Goal: Task Accomplishment & Management: Complete application form

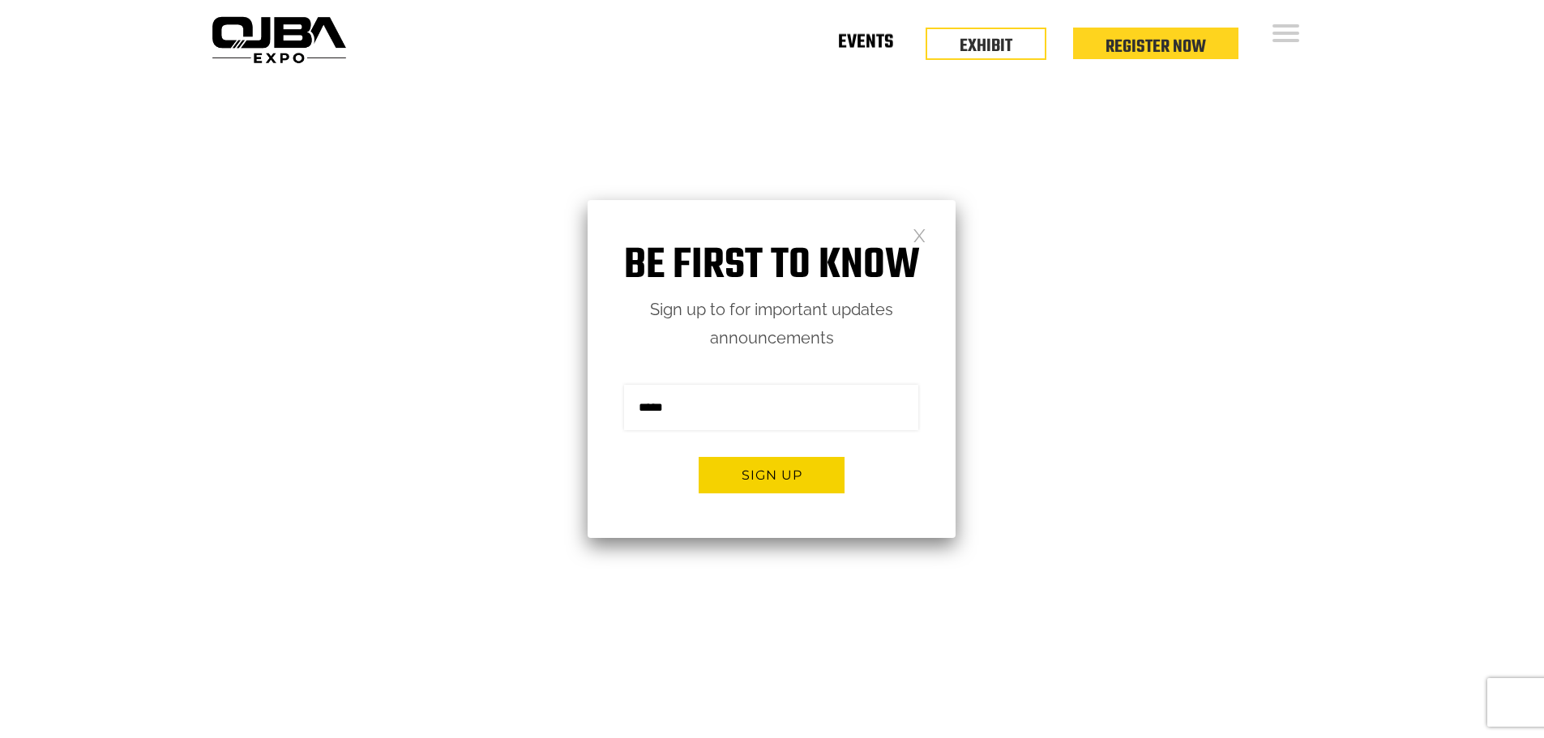
click at [878, 49] on link "Events" at bounding box center [865, 46] width 55 height 6
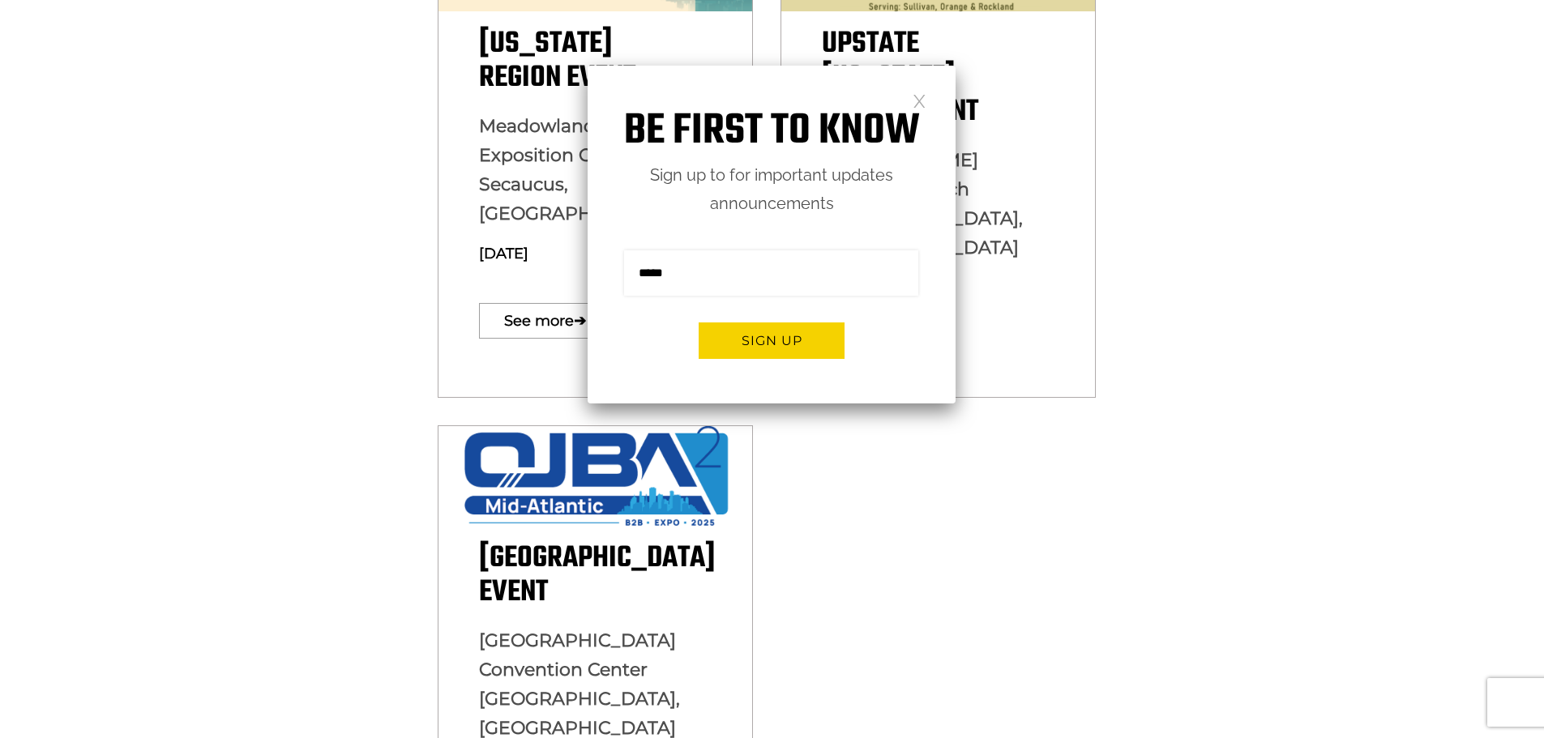
scroll to position [648, 0]
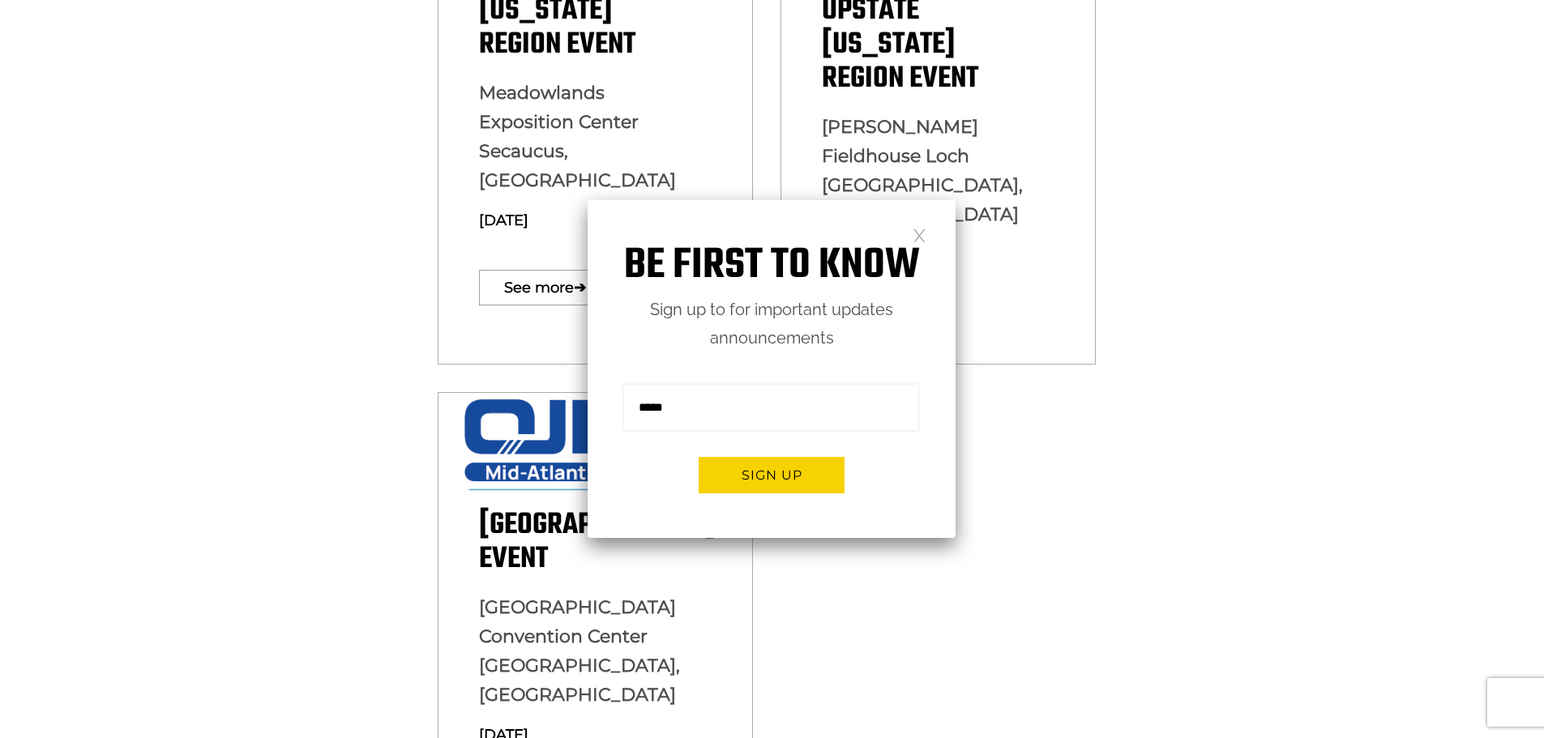
click at [919, 242] on link at bounding box center [920, 235] width 14 height 14
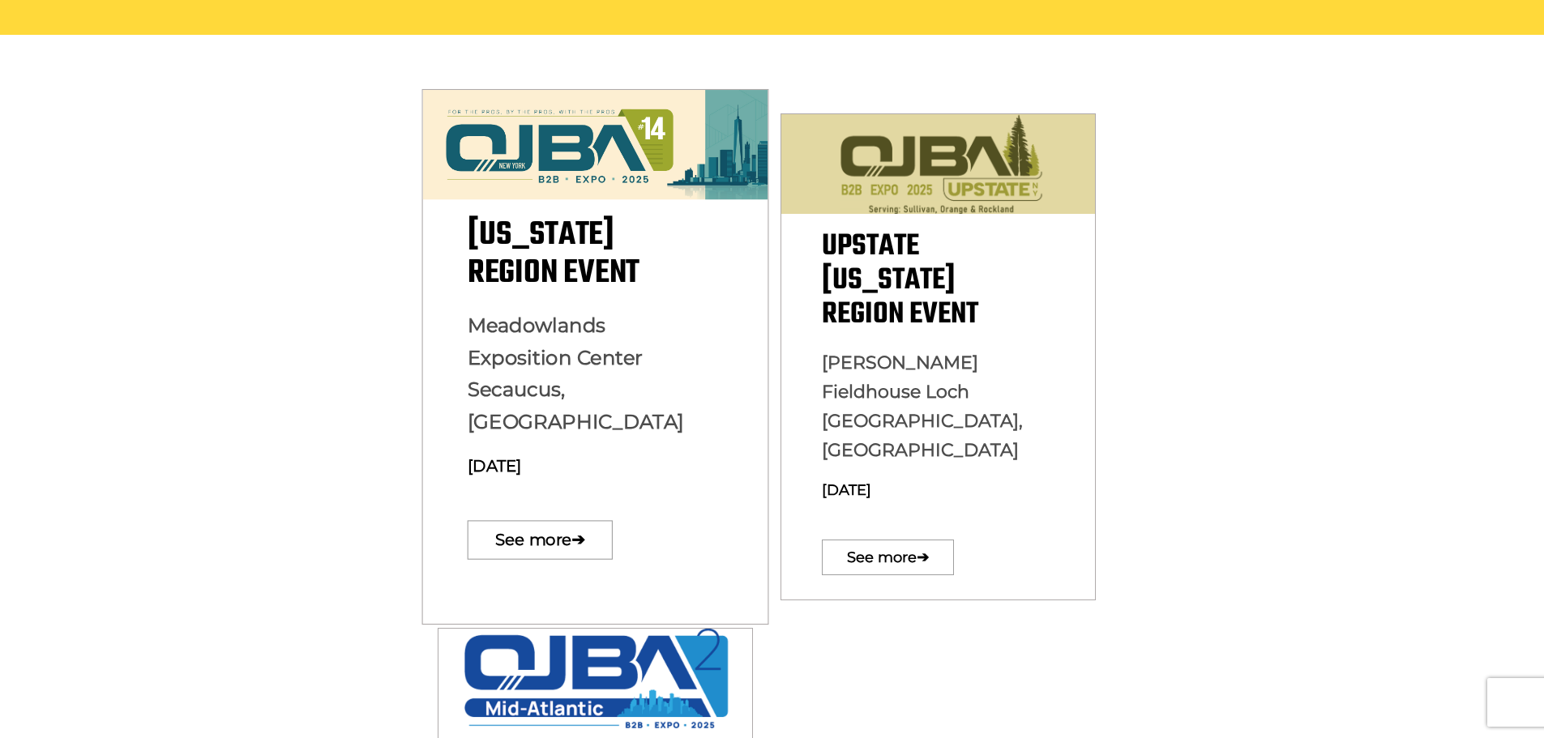
scroll to position [324, 0]
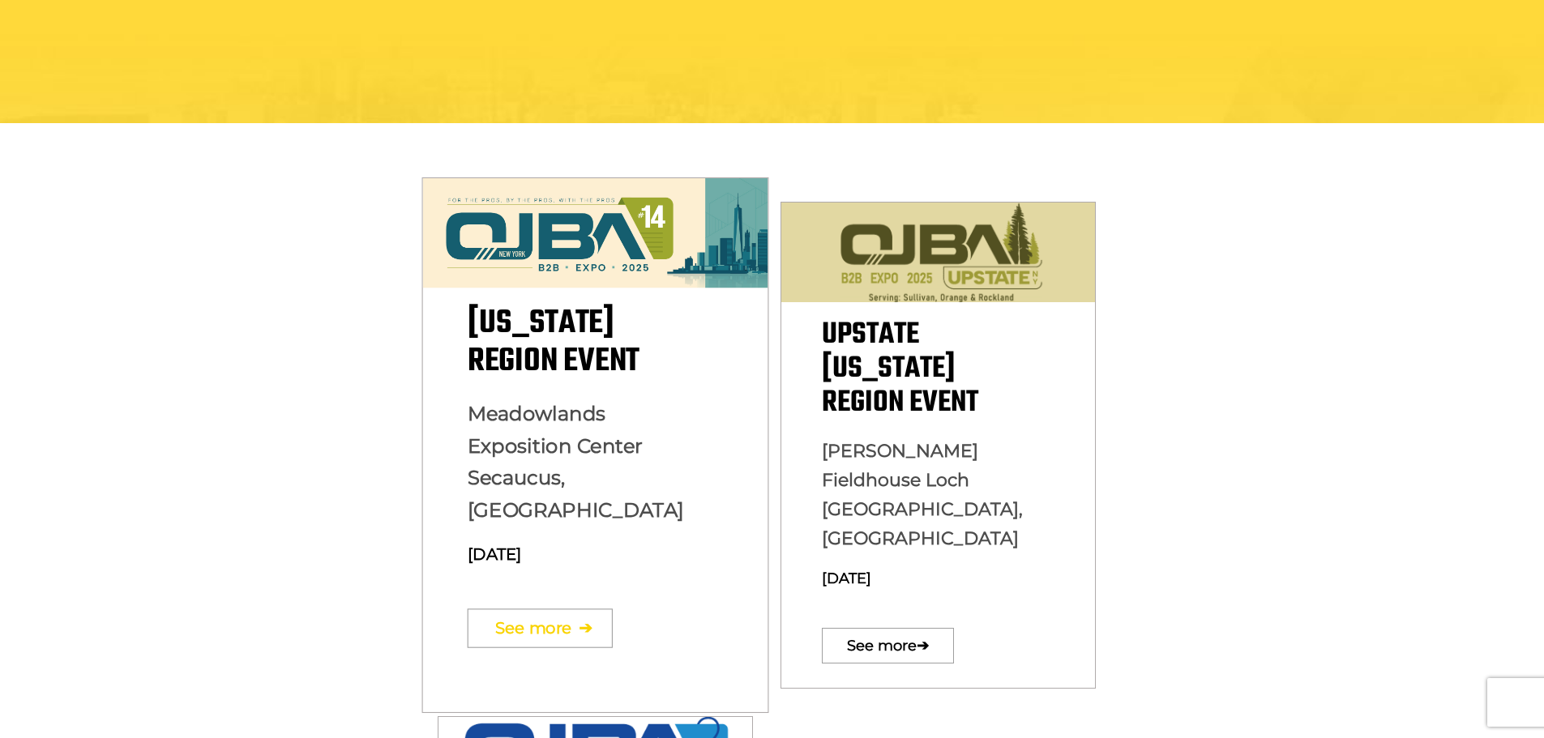
click at [522, 609] on link "See more ➔" at bounding box center [539, 628] width 145 height 39
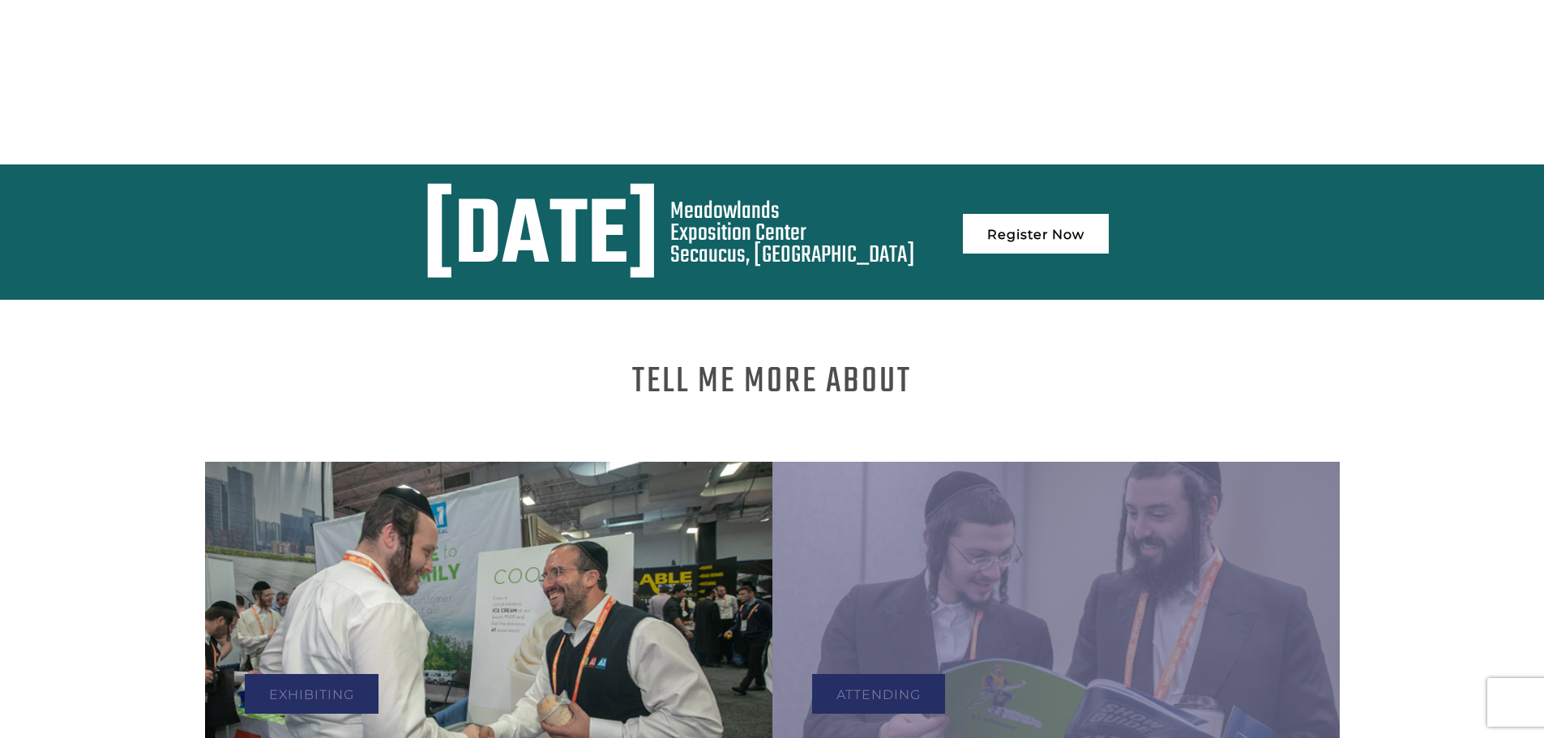
scroll to position [1091, 0]
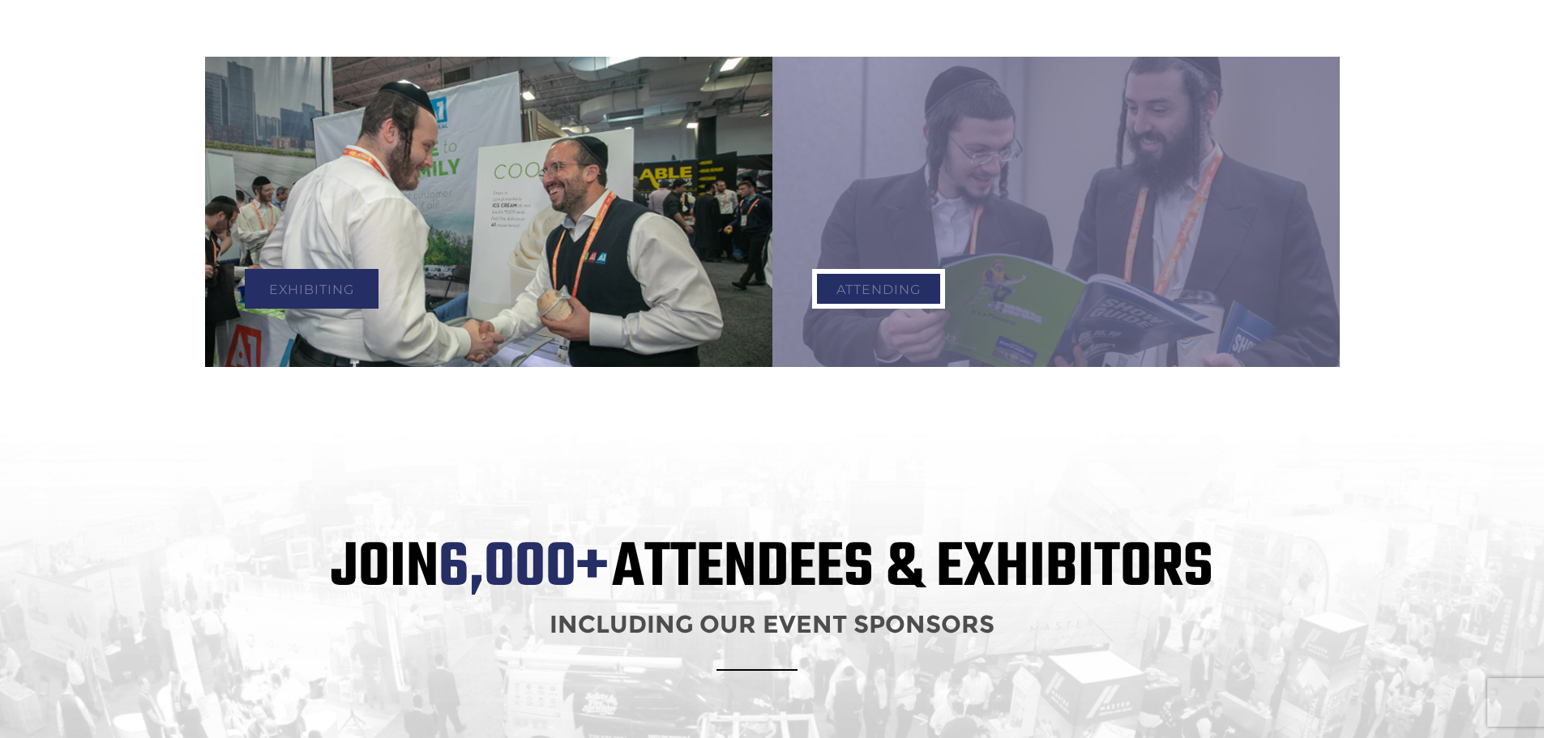
click at [893, 269] on link "Attending" at bounding box center [878, 289] width 133 height 40
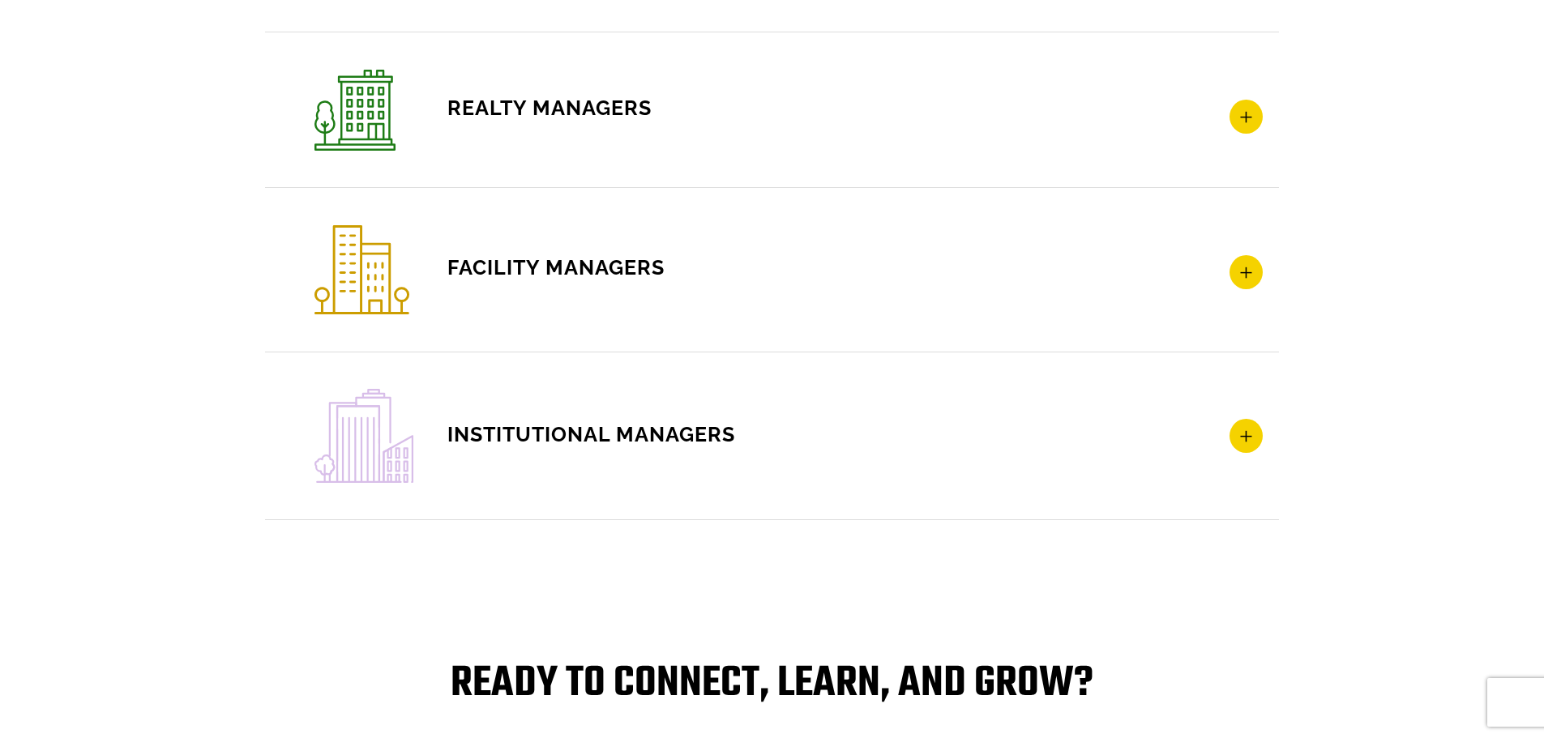
scroll to position [2837, 0]
click at [1258, 273] on icon at bounding box center [1246, 272] width 33 height 34
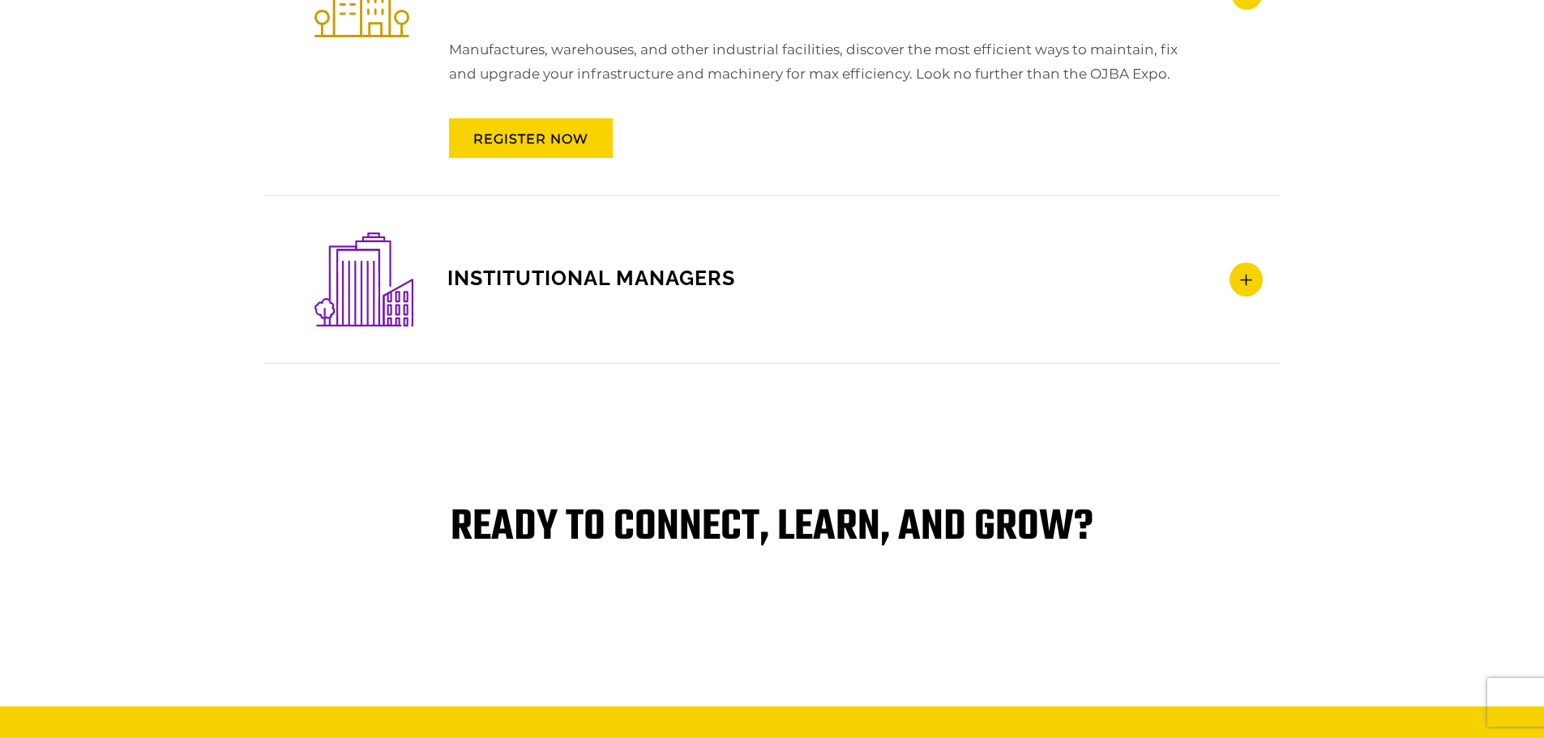
scroll to position [3016, 0]
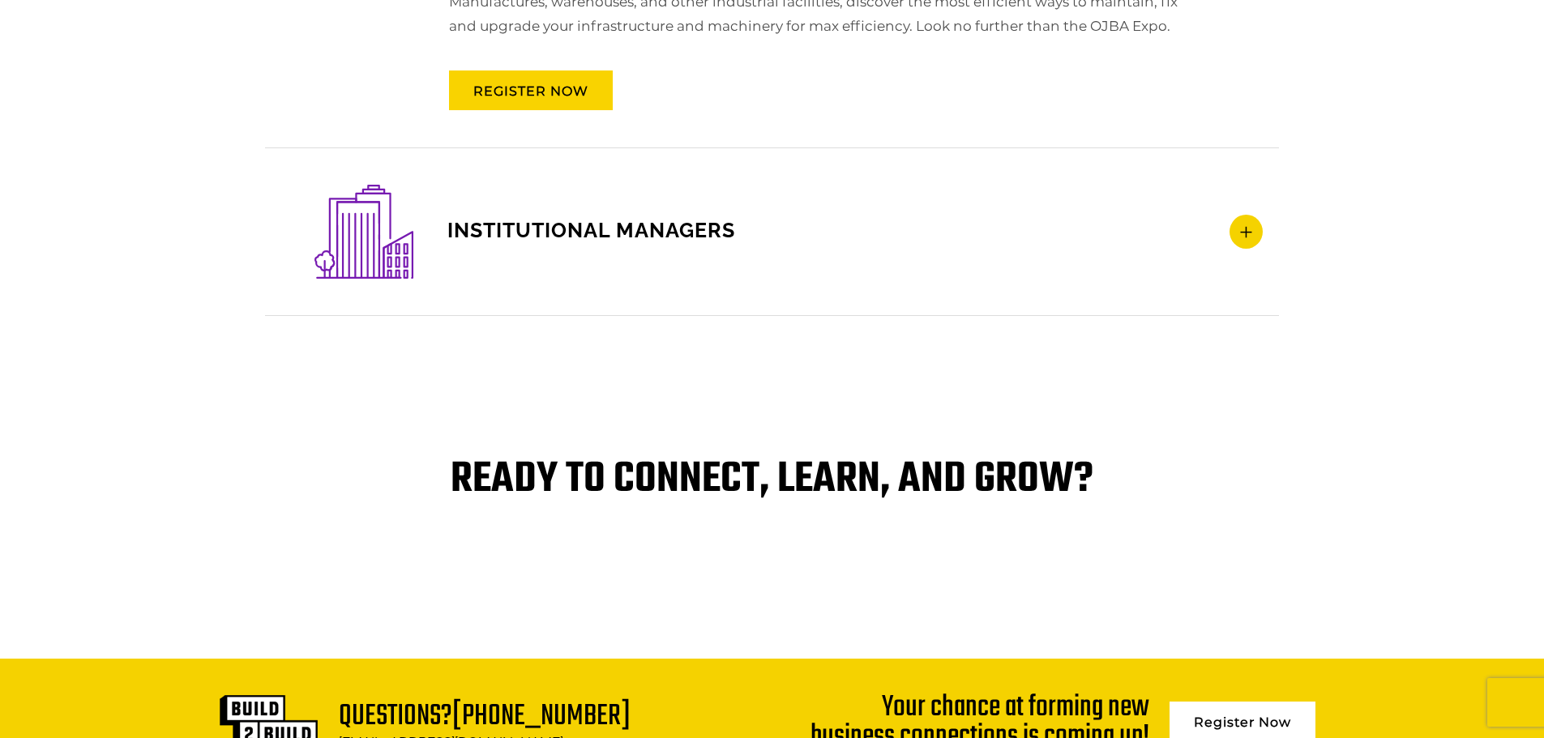
click at [1243, 242] on icon at bounding box center [1246, 232] width 33 height 34
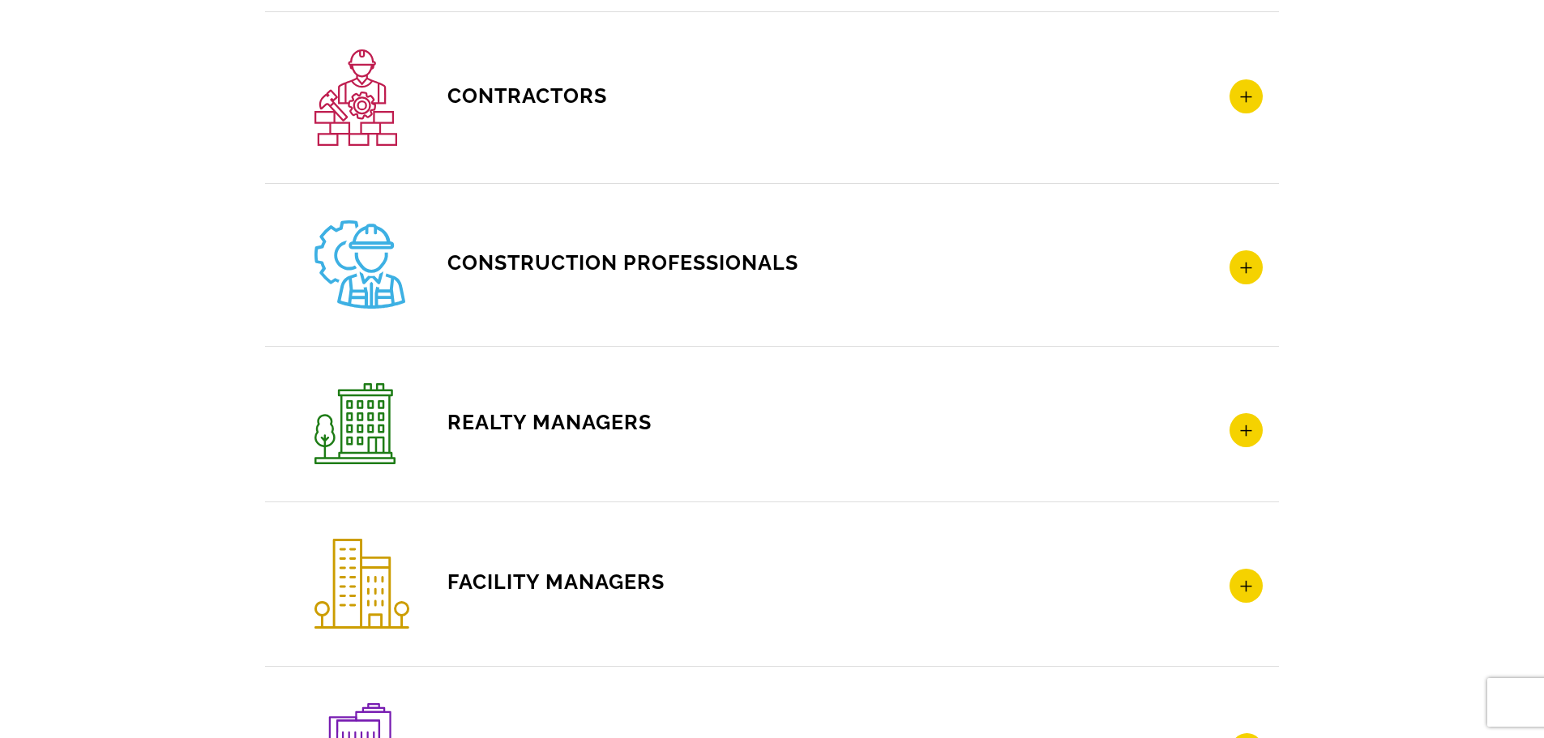
scroll to position [2368, 0]
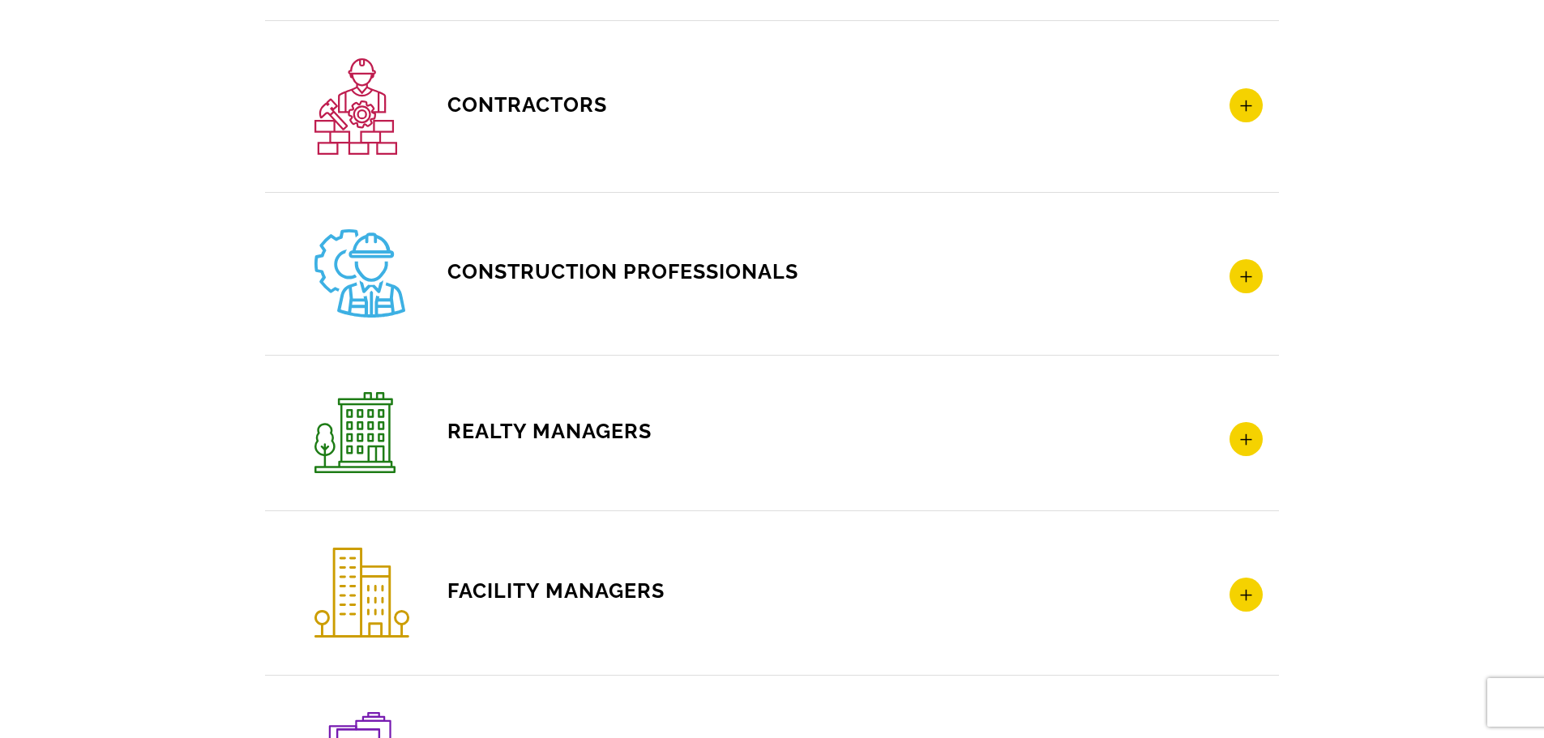
click at [1238, 265] on icon at bounding box center [1246, 276] width 33 height 34
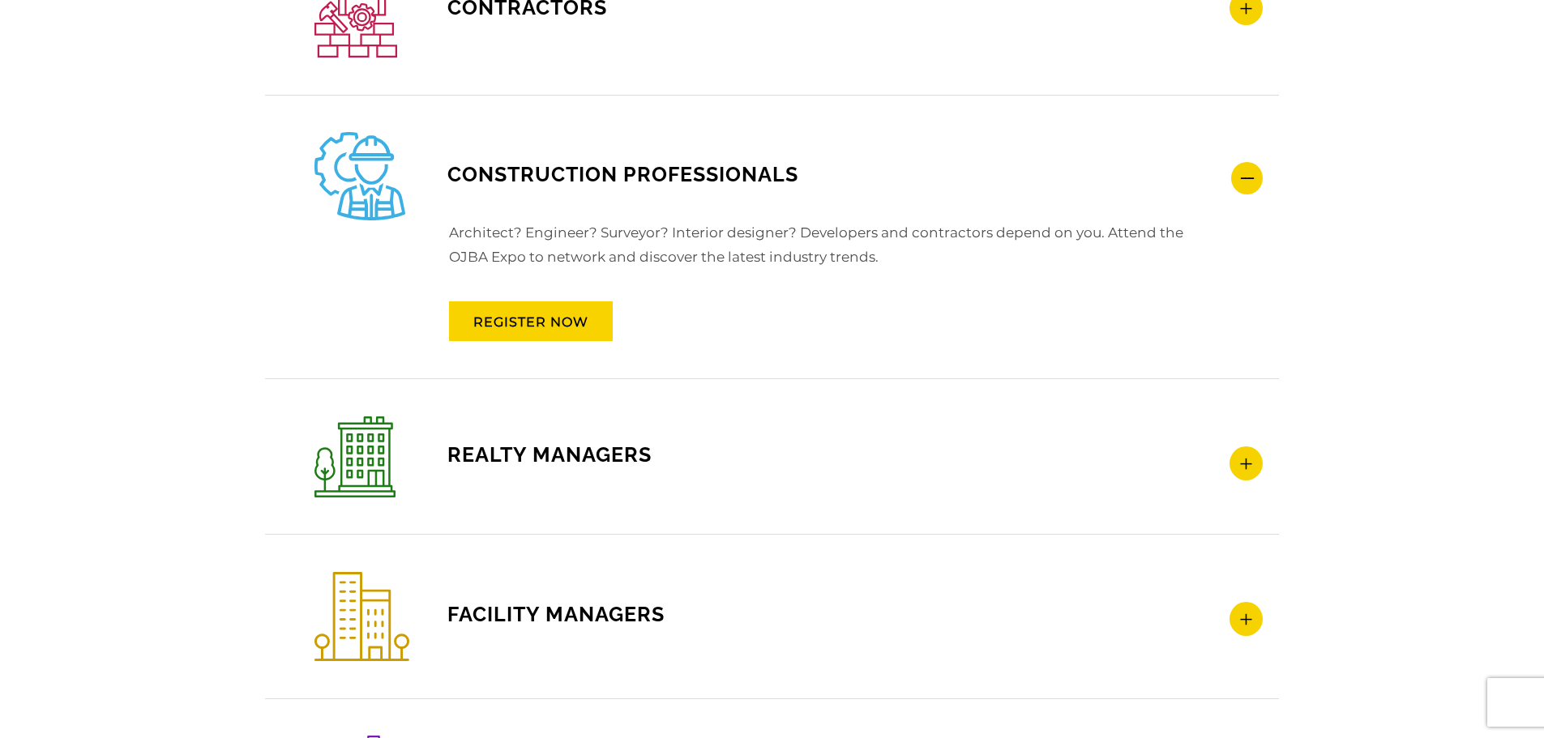
scroll to position [2611, 0]
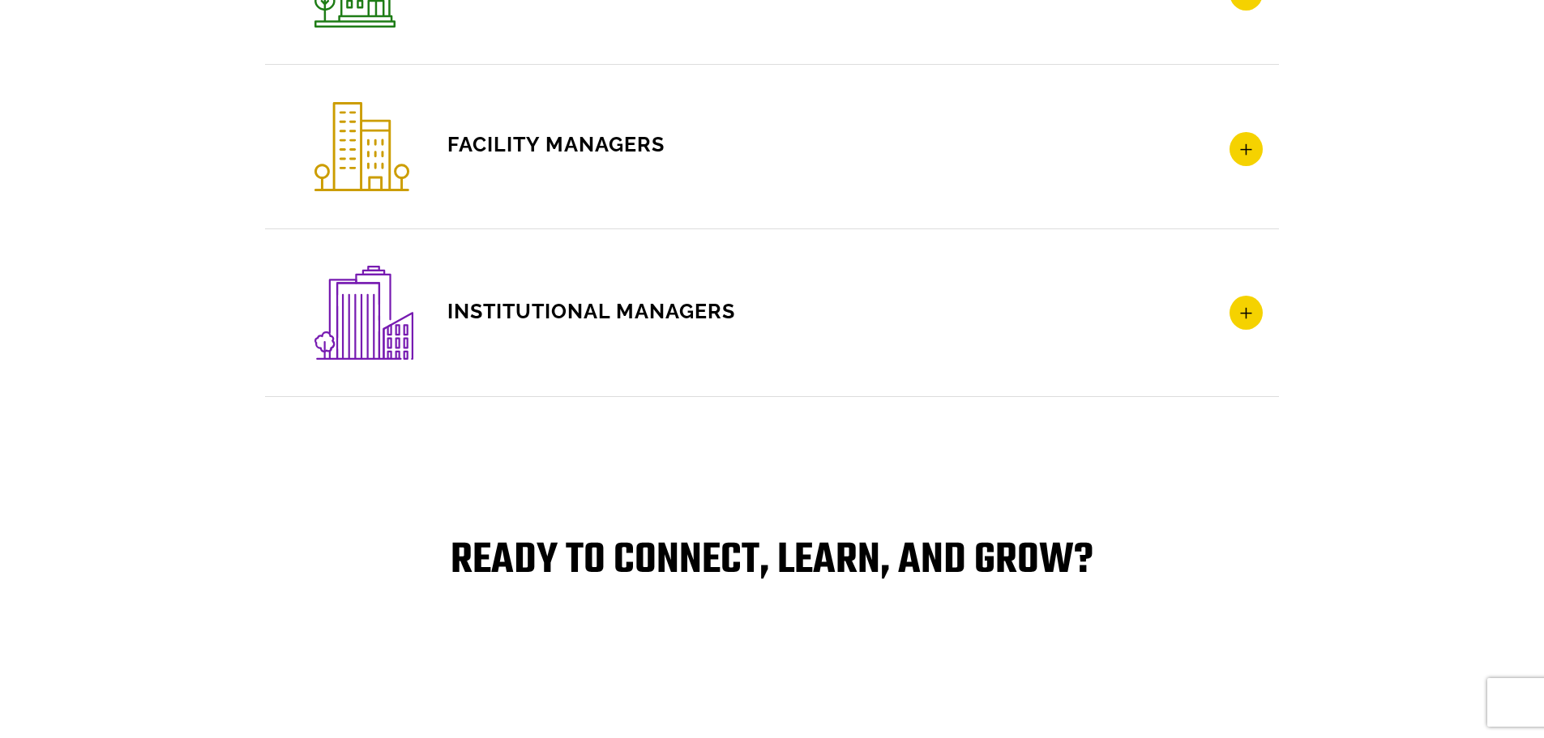
click at [644, 341] on h4 "INSTITUTIONAL MANAGERS" at bounding box center [788, 313] width 948 height 94
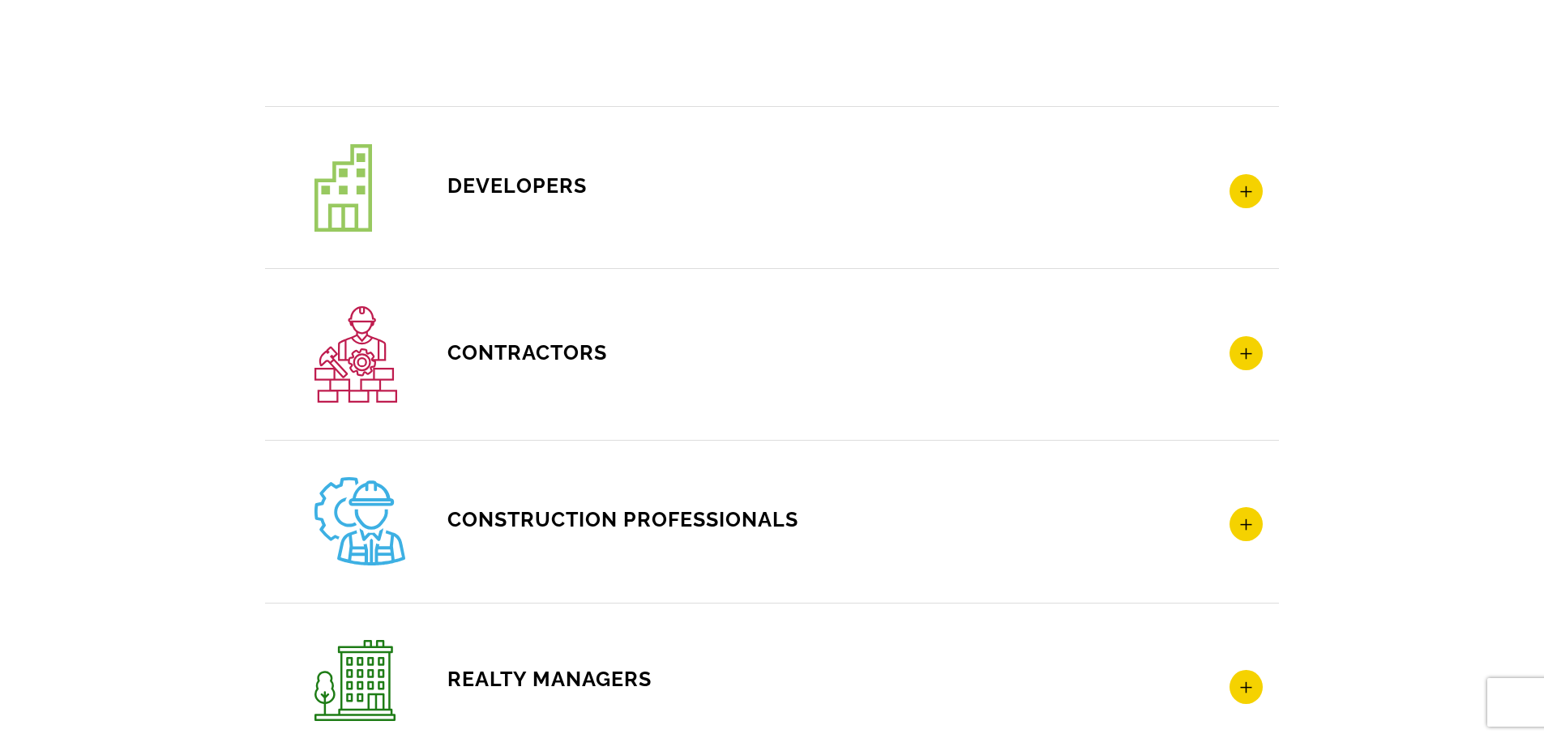
scroll to position [1841, 0]
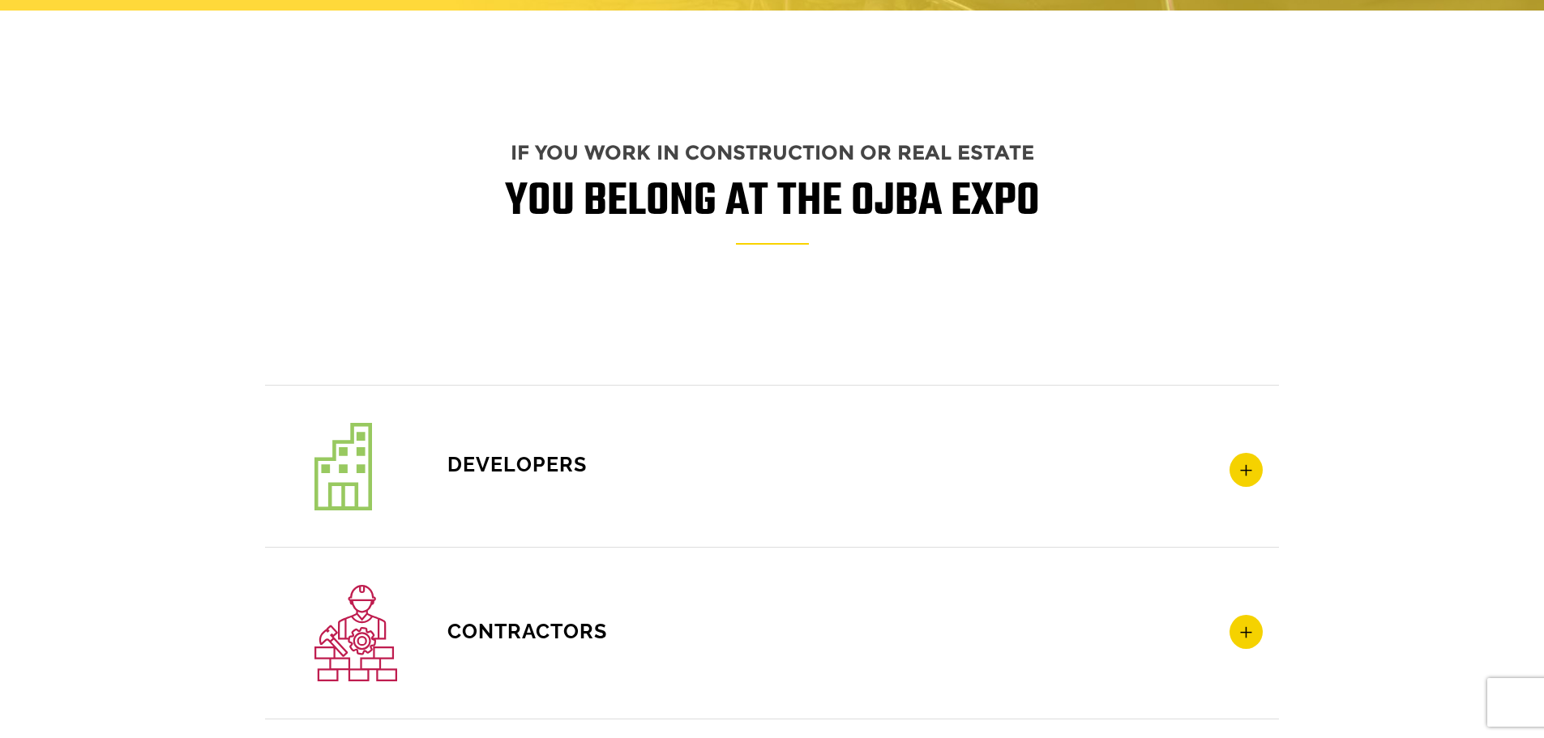
click at [648, 446] on h4 "Developers" at bounding box center [788, 467] width 948 height 88
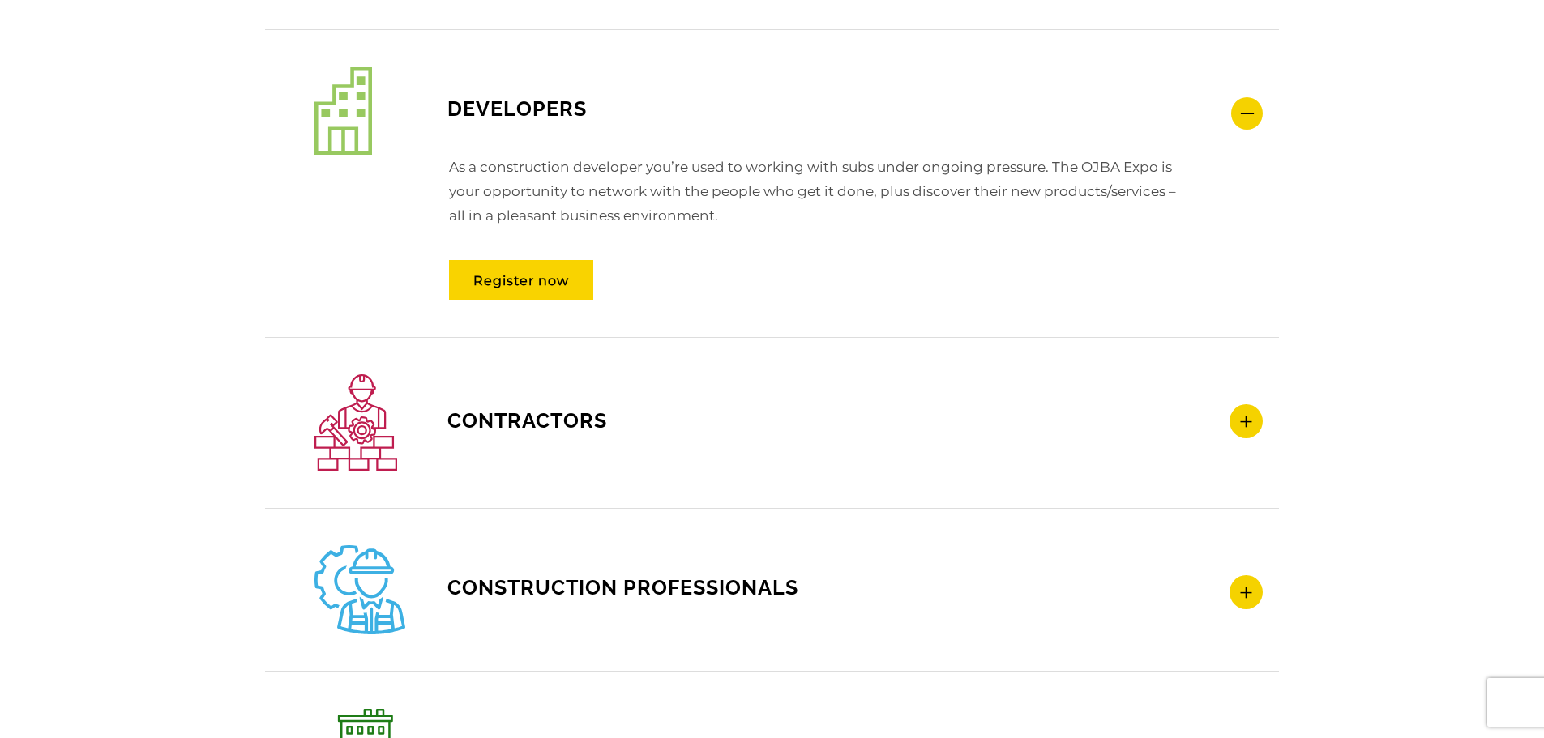
scroll to position [2246, 0]
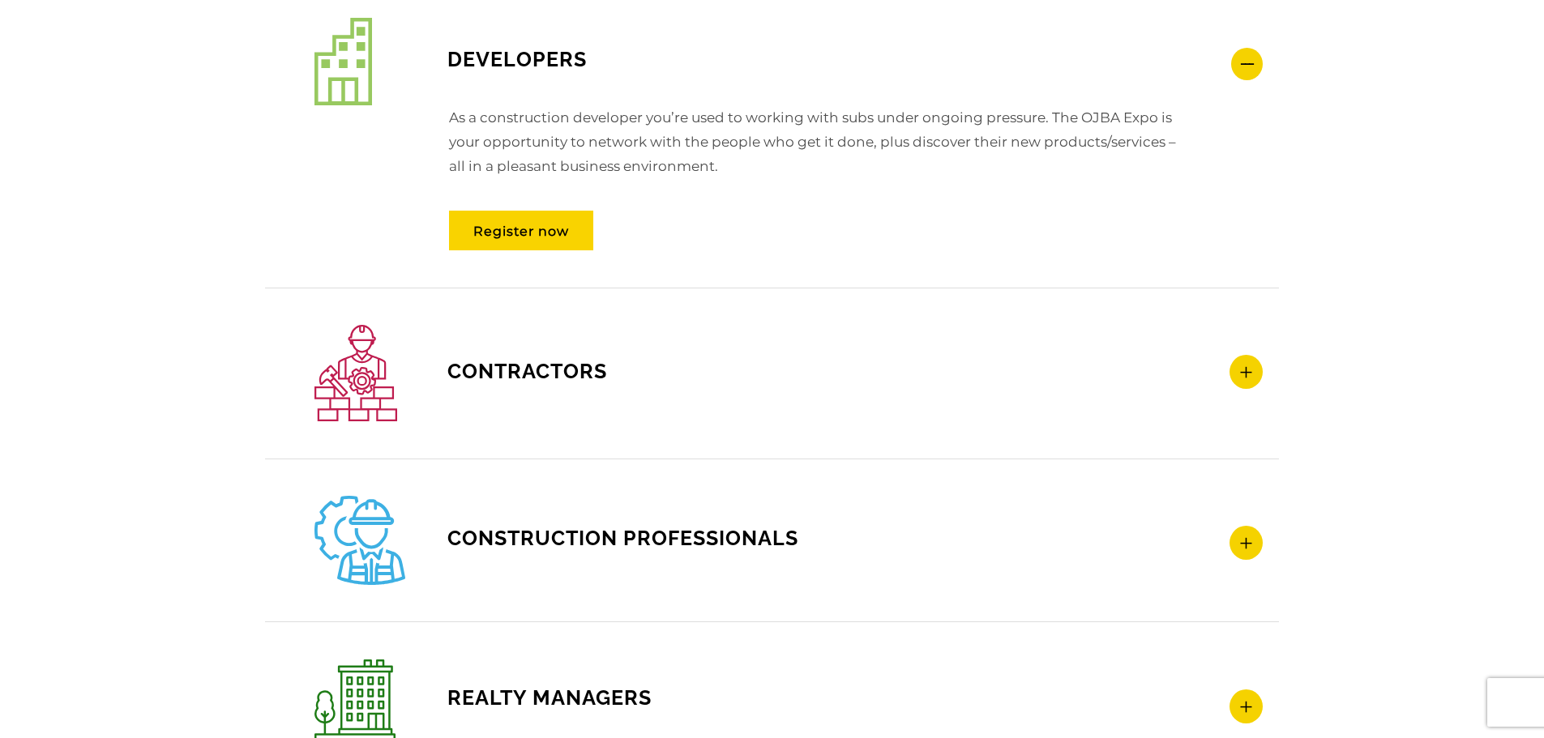
click at [1249, 379] on icon at bounding box center [1246, 372] width 33 height 34
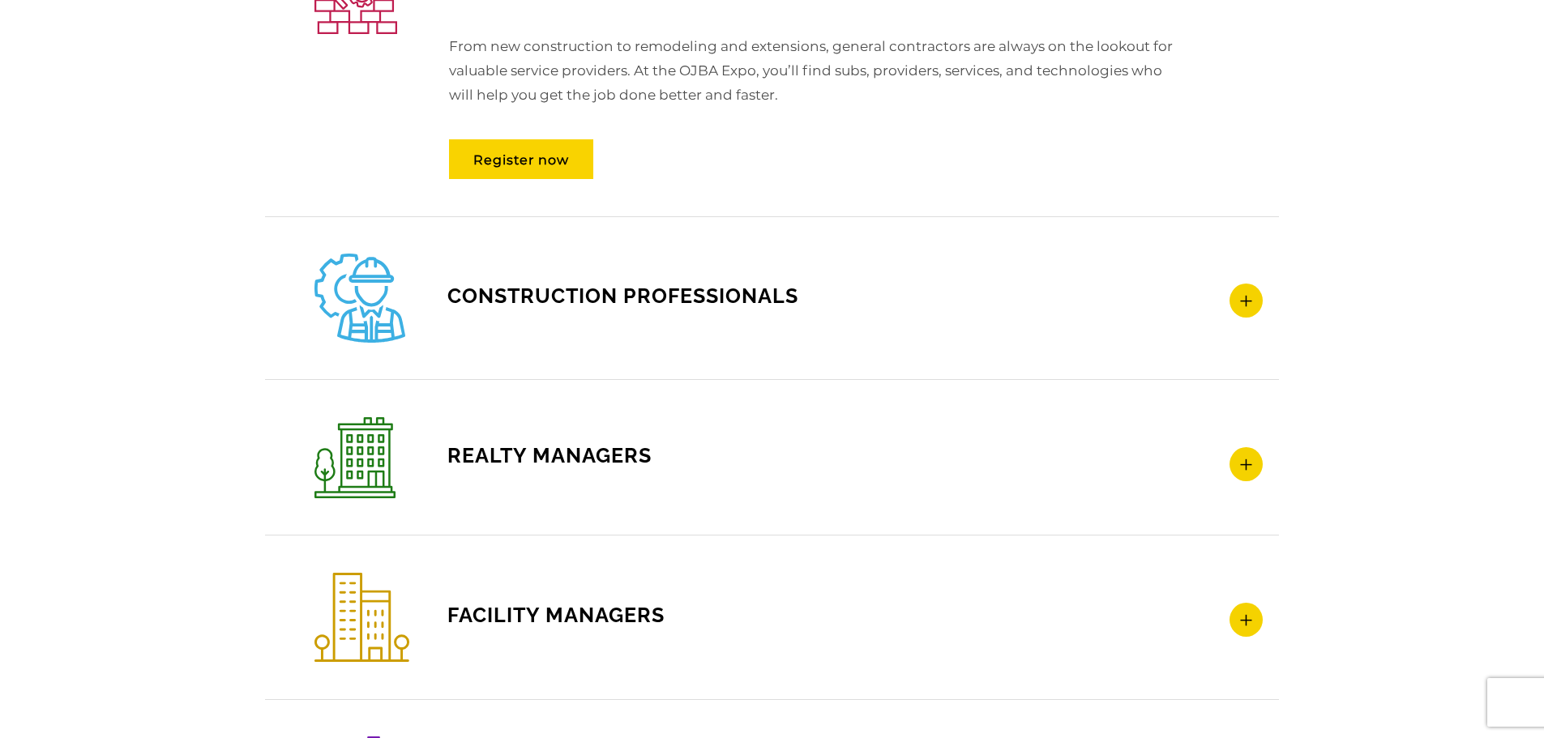
scroll to position [2489, 0]
click at [1243, 306] on icon at bounding box center [1246, 300] width 33 height 34
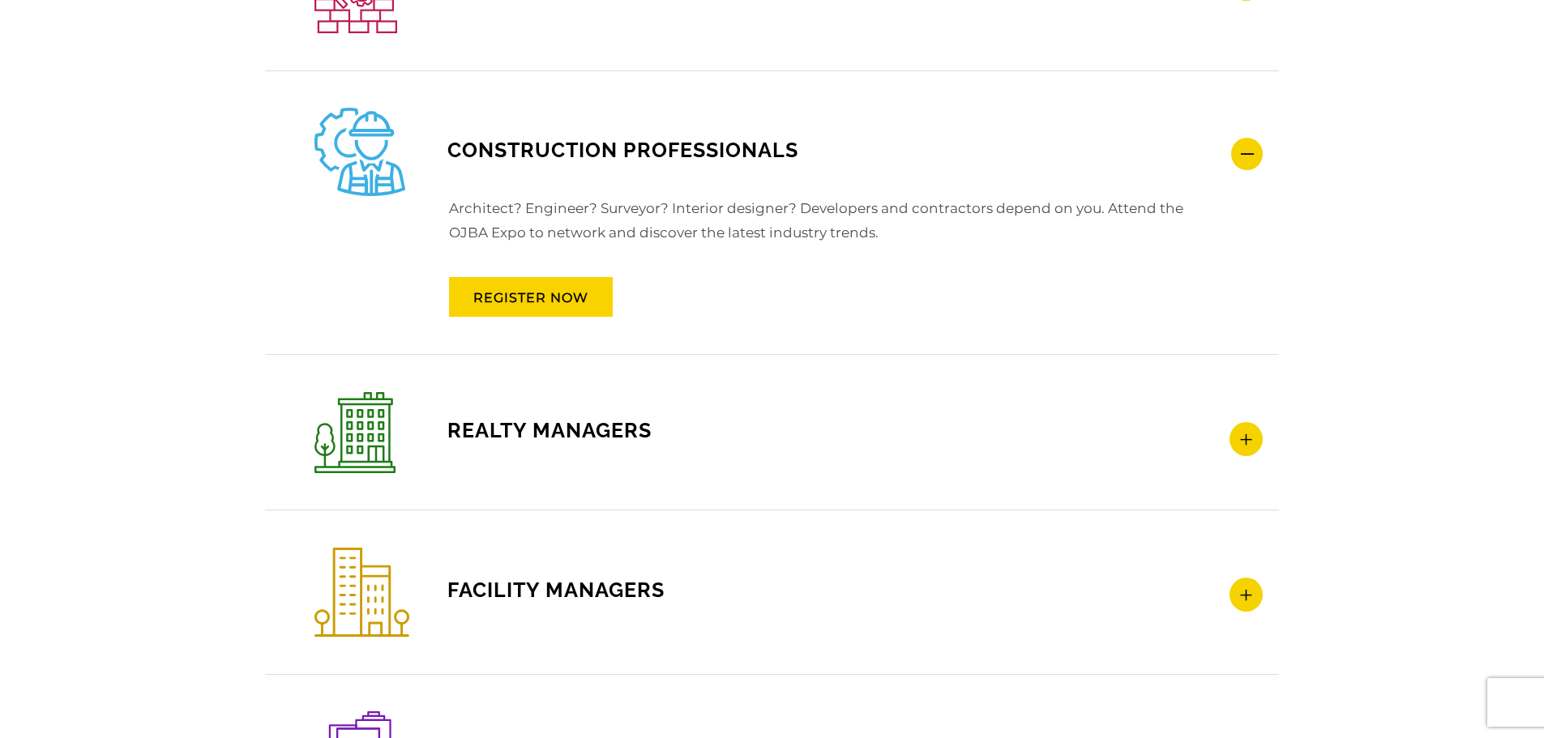
click at [1254, 600] on icon at bounding box center [1246, 595] width 33 height 34
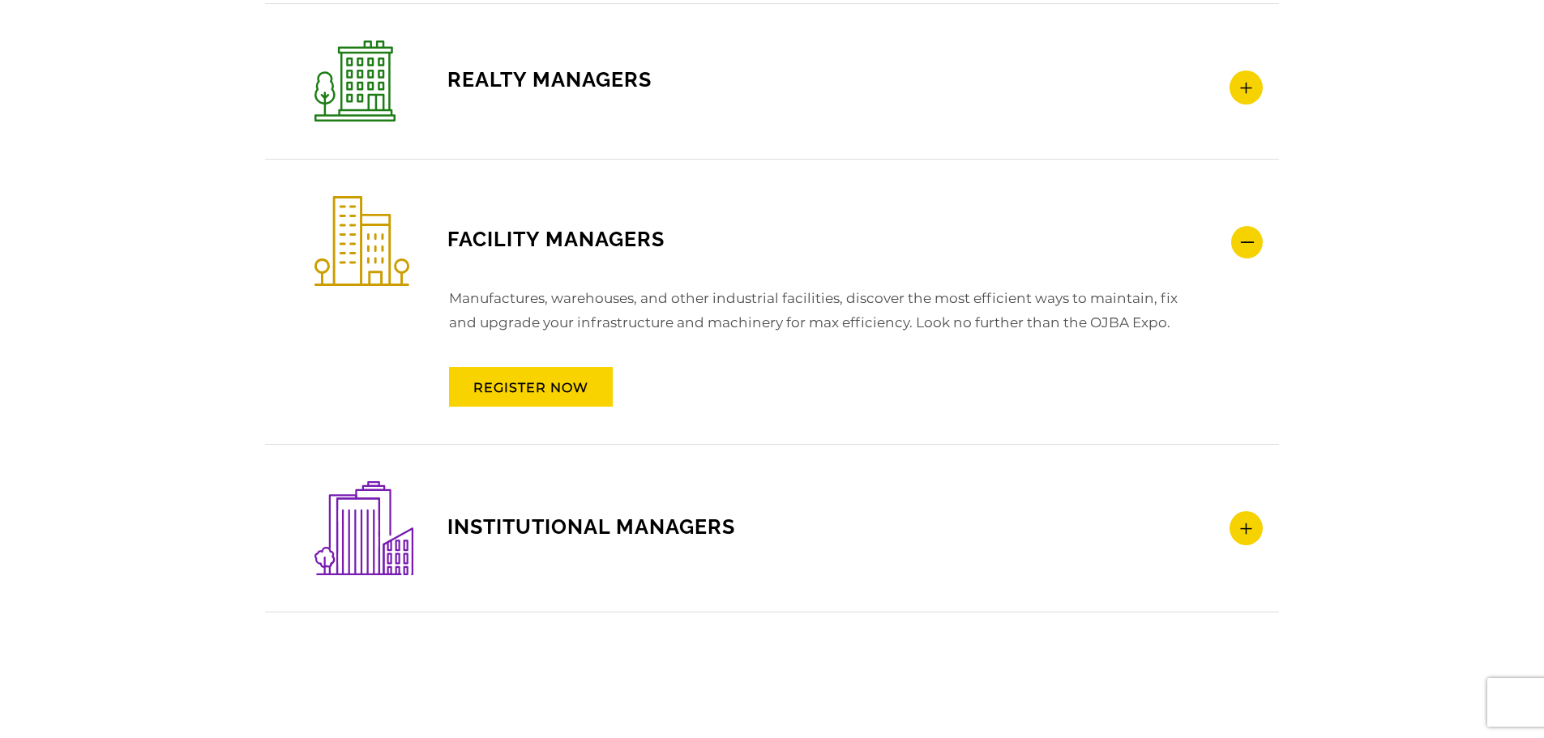
scroll to position [2894, 0]
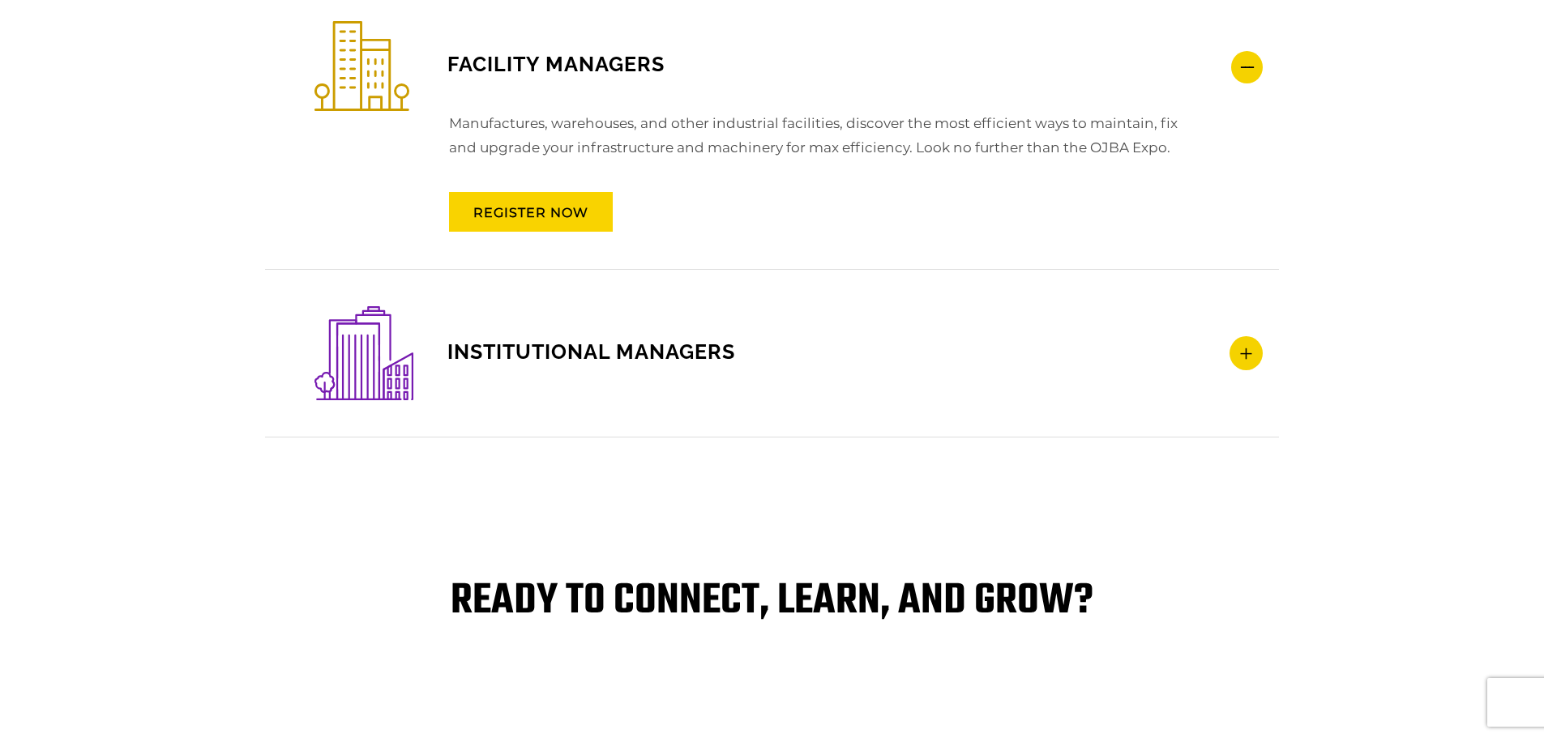
click at [533, 394] on h4 "INSTITUTIONAL MANAGERS" at bounding box center [788, 353] width 948 height 94
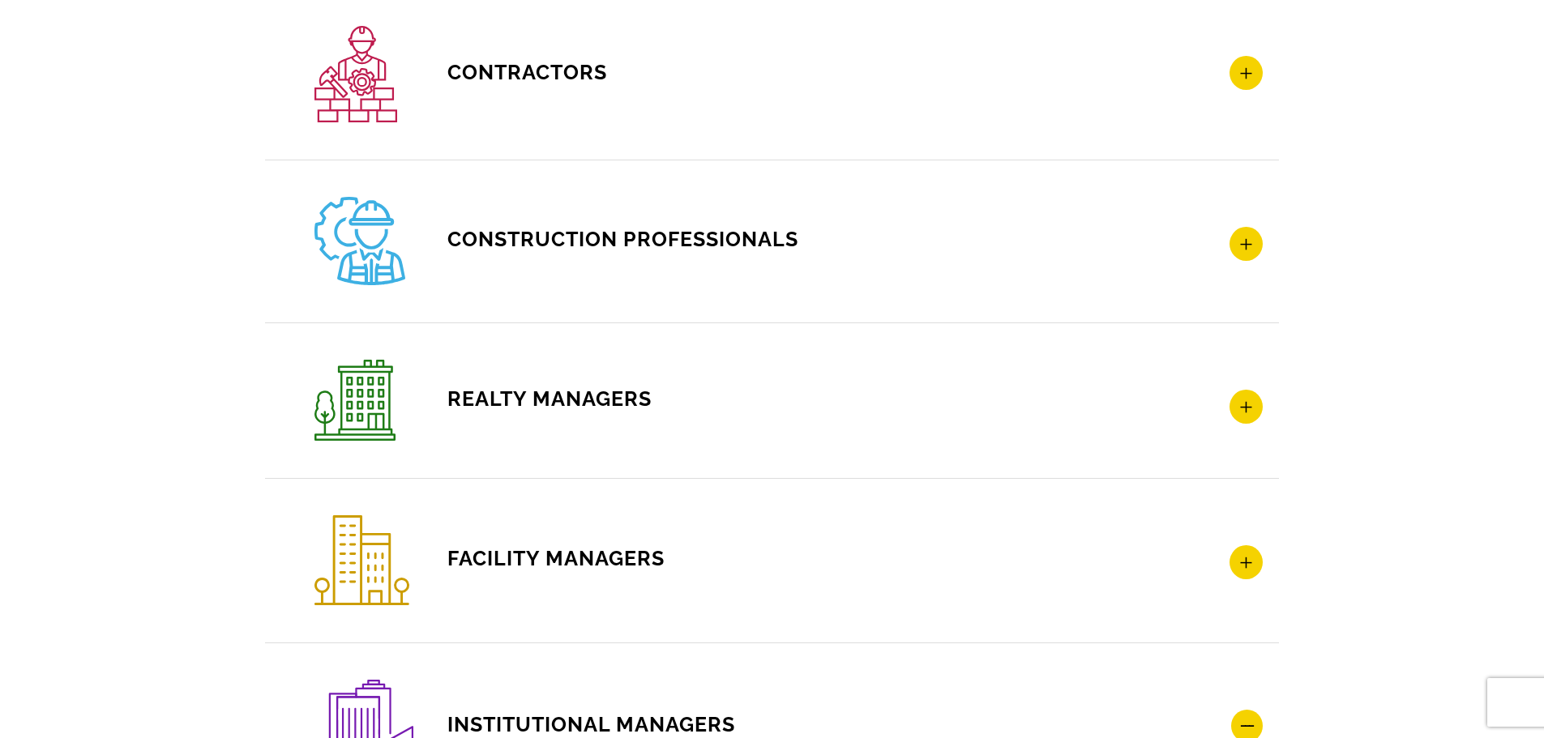
scroll to position [2246, 0]
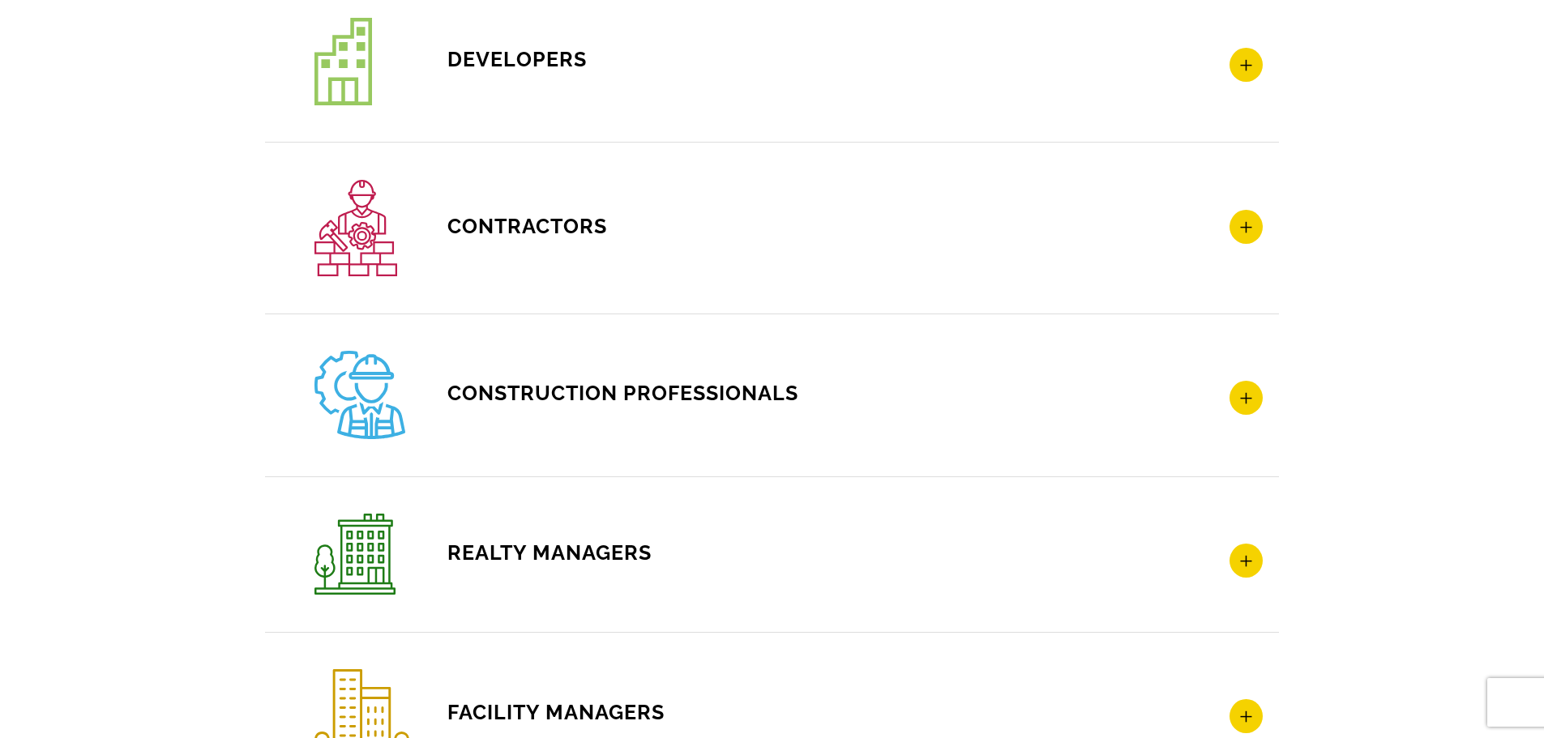
click at [1263, 413] on div "CONSTRUCTION PROFESSIONALS Architect? Engineer? Surveyor? Interior designer? De…" at bounding box center [772, 395] width 1014 height 163
click at [1241, 405] on icon at bounding box center [1246, 398] width 33 height 34
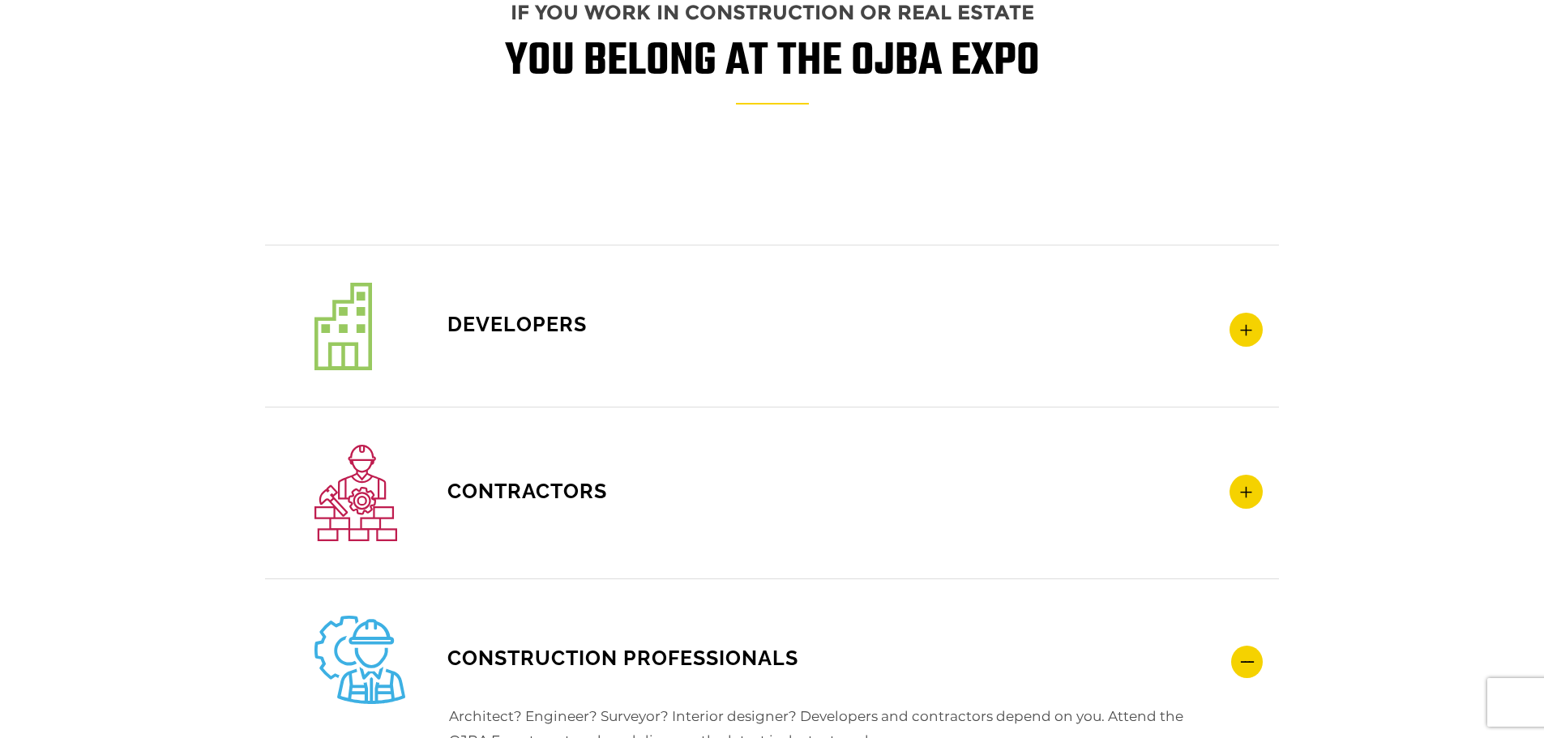
scroll to position [2003, 0]
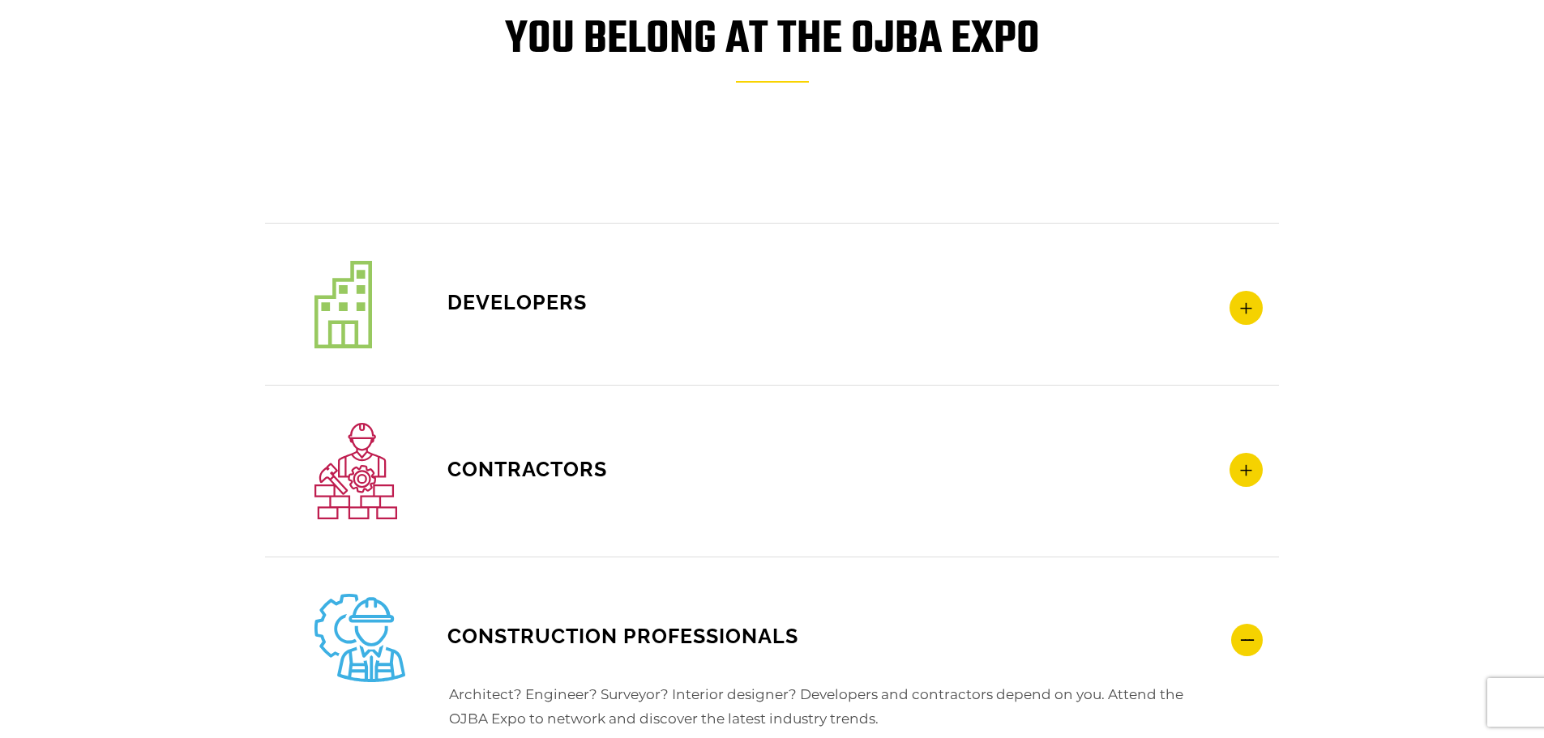
click at [1243, 307] on icon at bounding box center [1246, 308] width 33 height 34
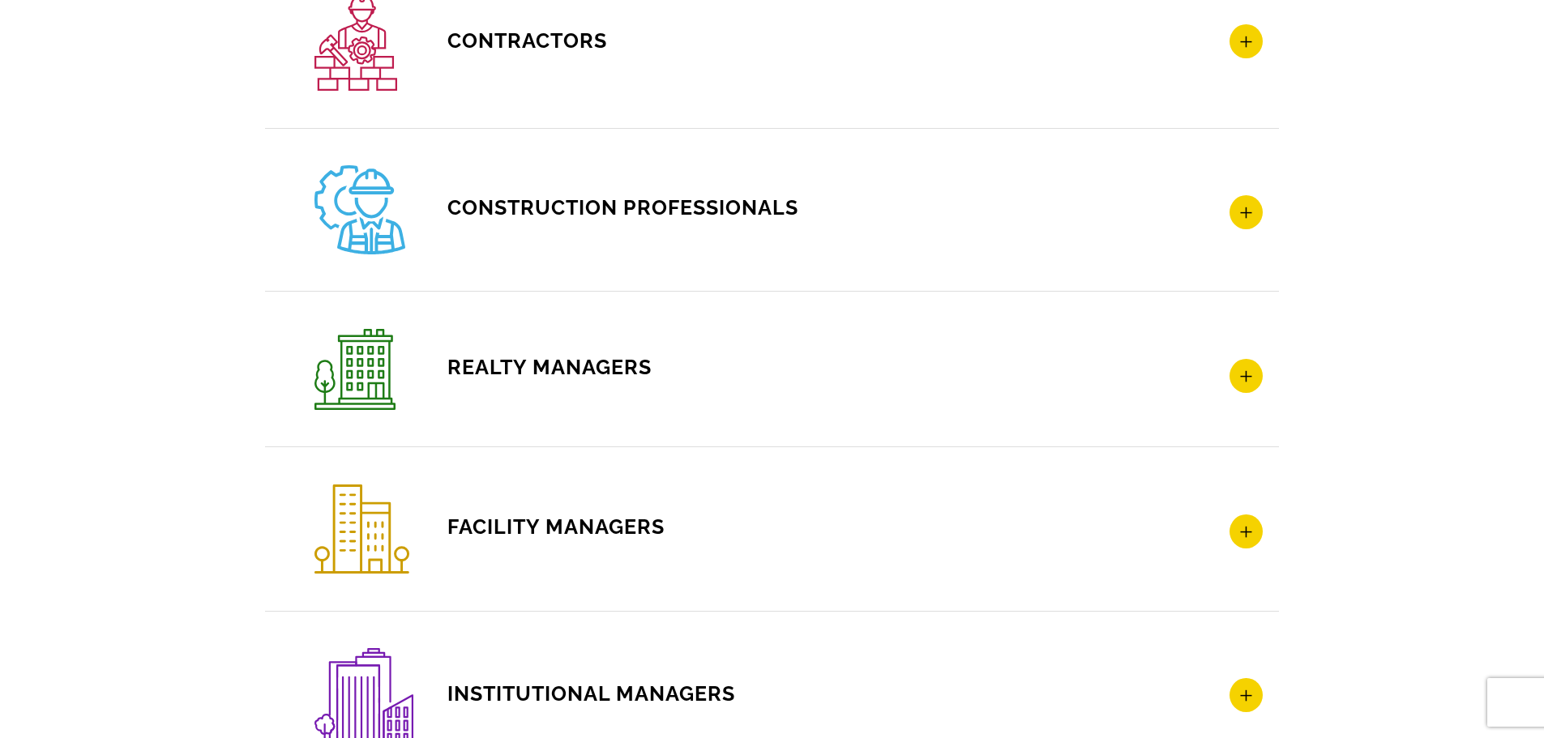
scroll to position [2570, 0]
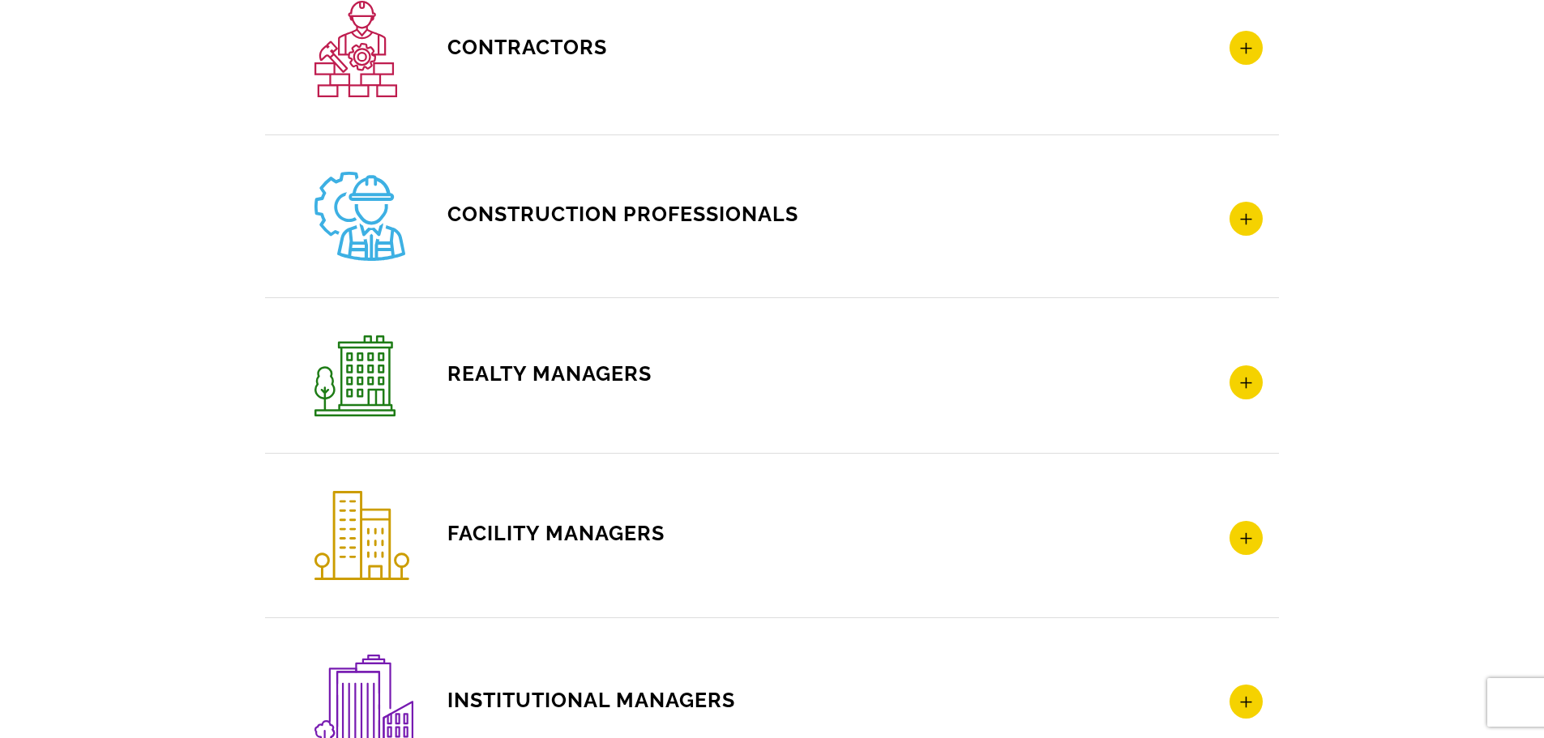
click at [1247, 230] on icon at bounding box center [1246, 219] width 33 height 34
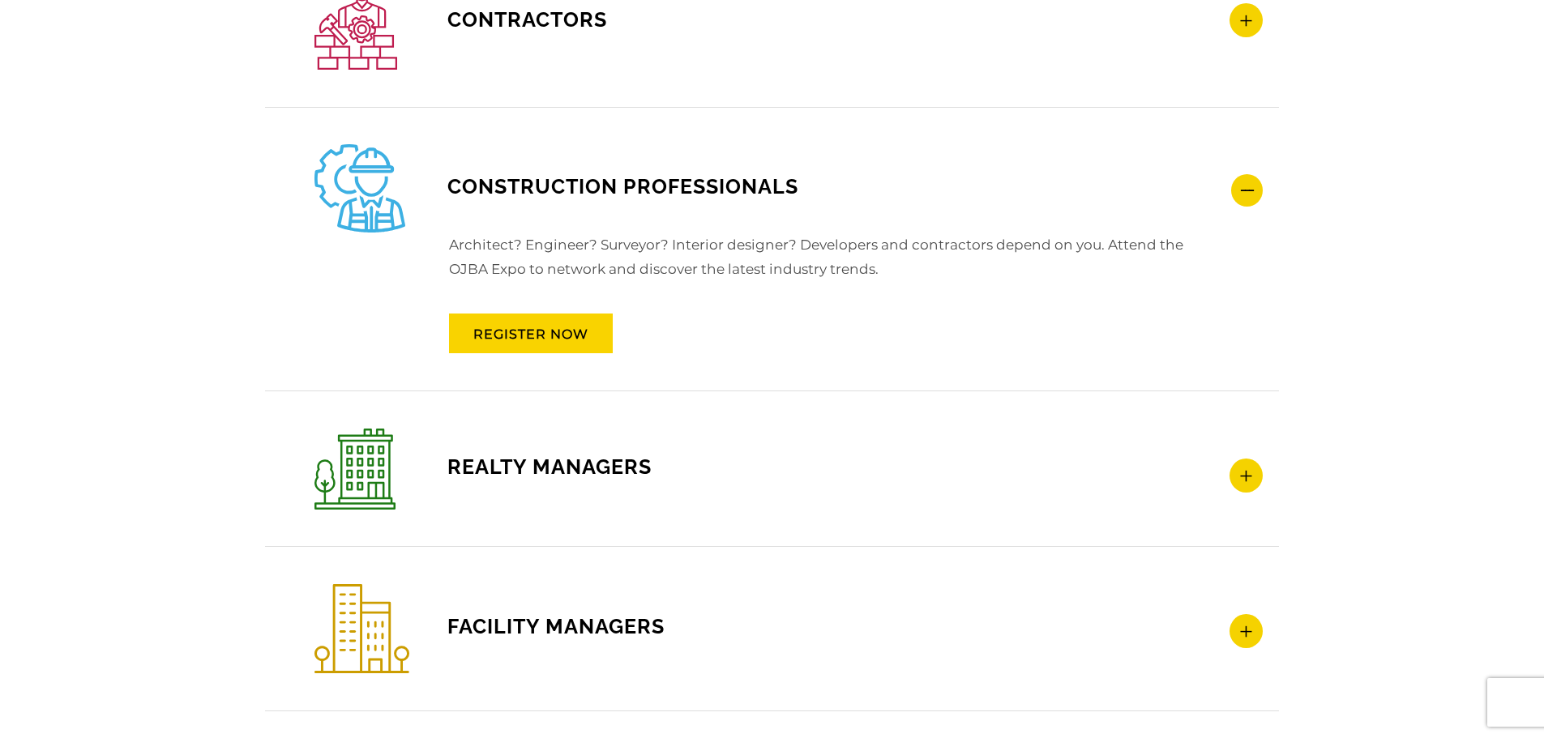
scroll to position [2425, 0]
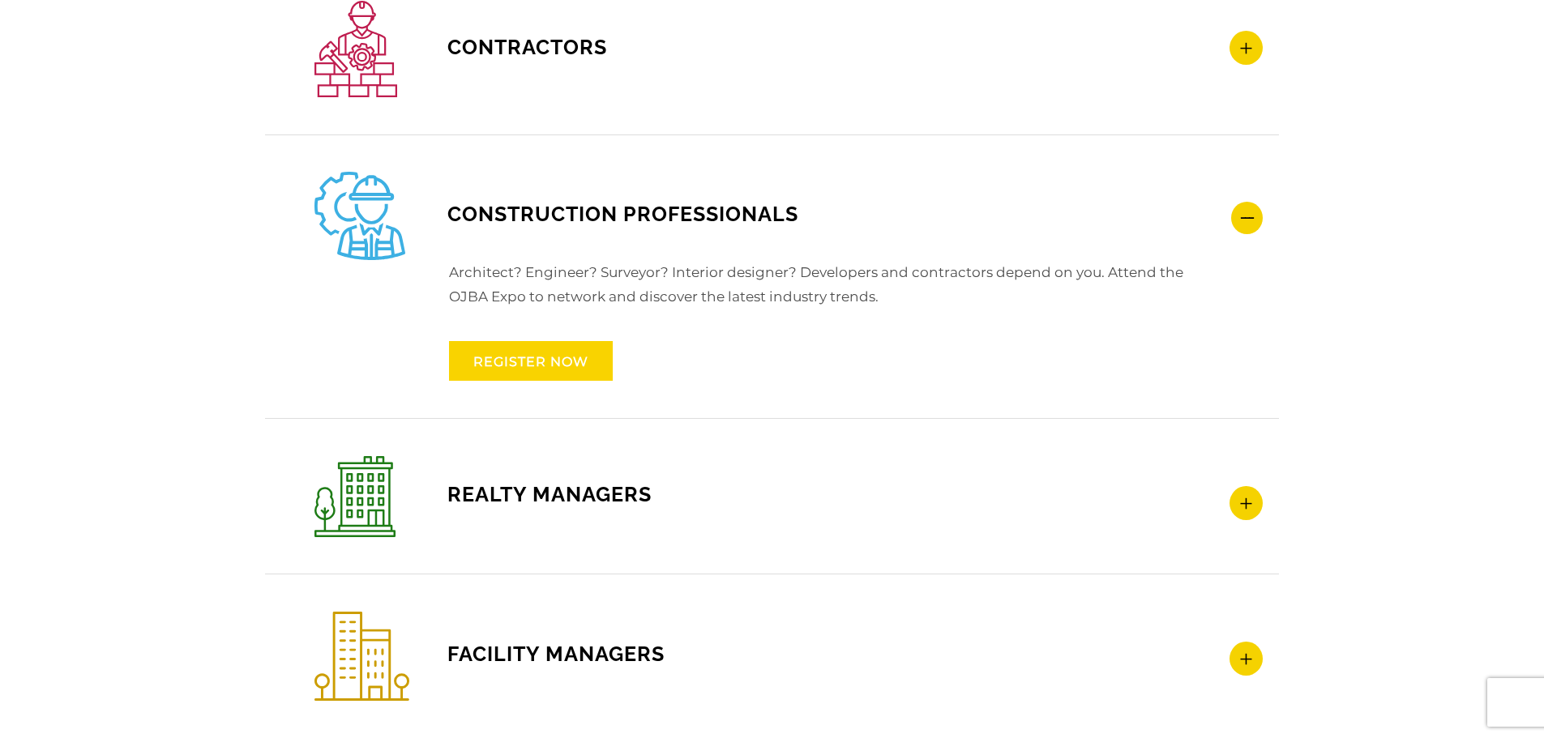
click at [536, 354] on link "REGISTER NOW" at bounding box center [531, 361] width 164 height 40
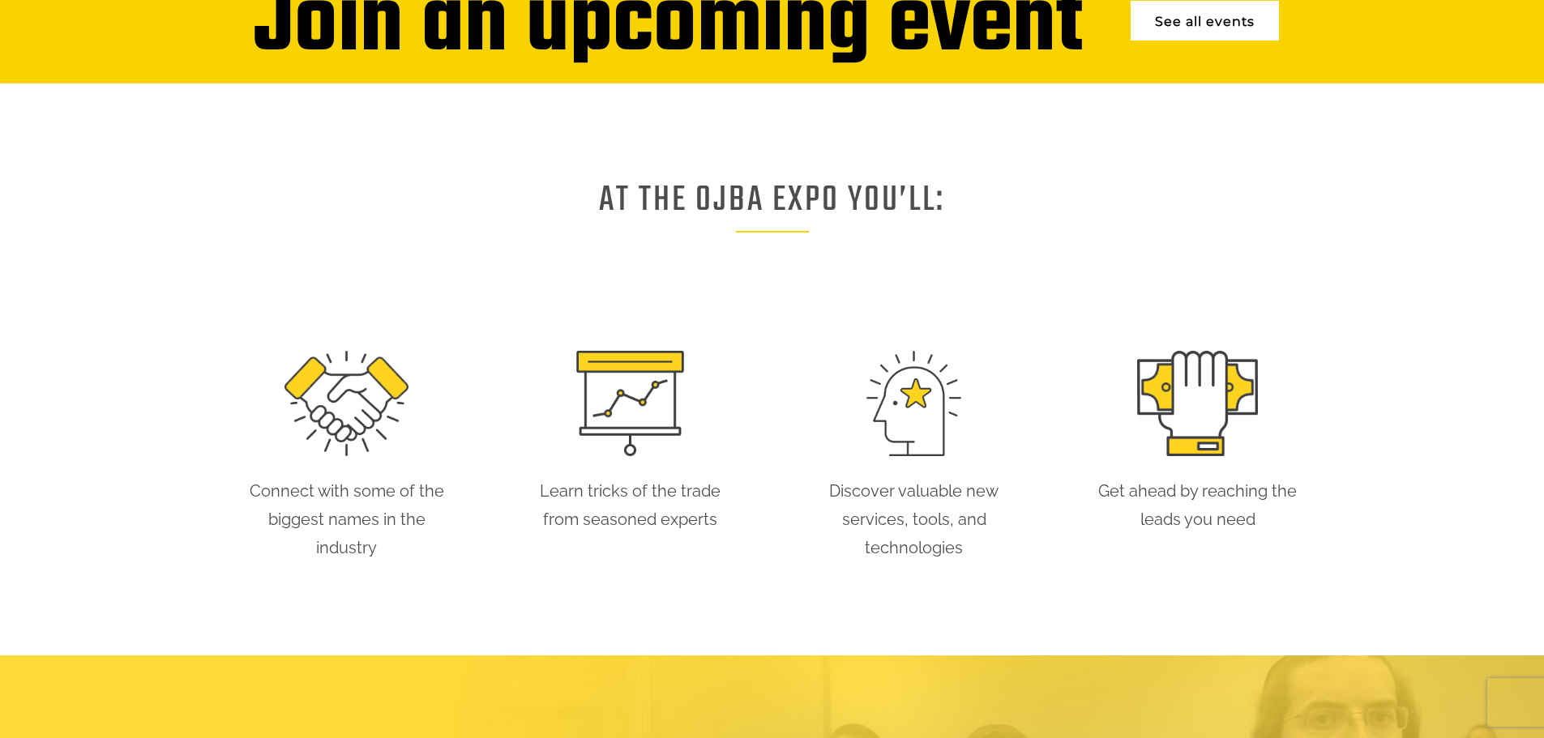
scroll to position [1111, 0]
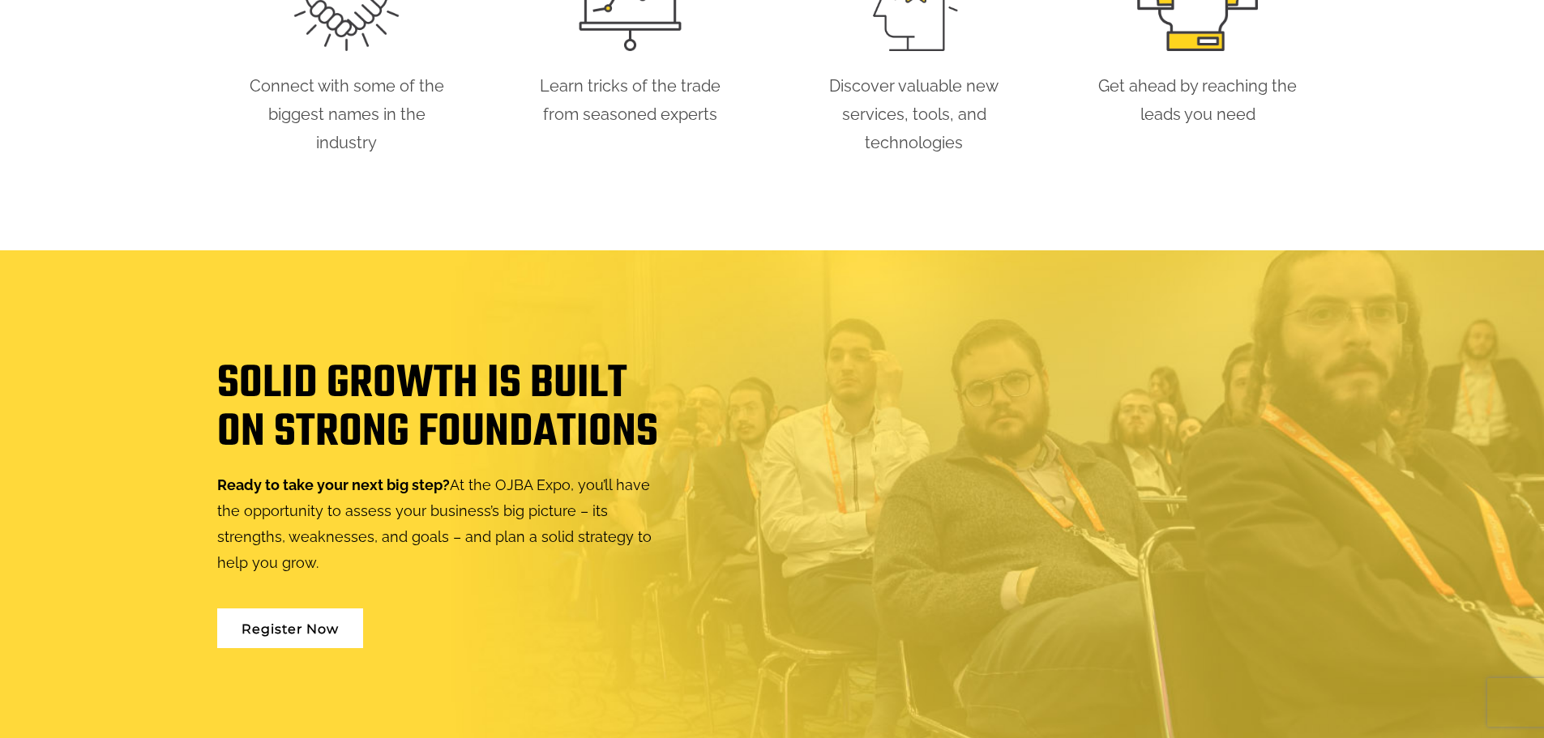
click at [309, 633] on link "Register Now" at bounding box center [290, 629] width 146 height 40
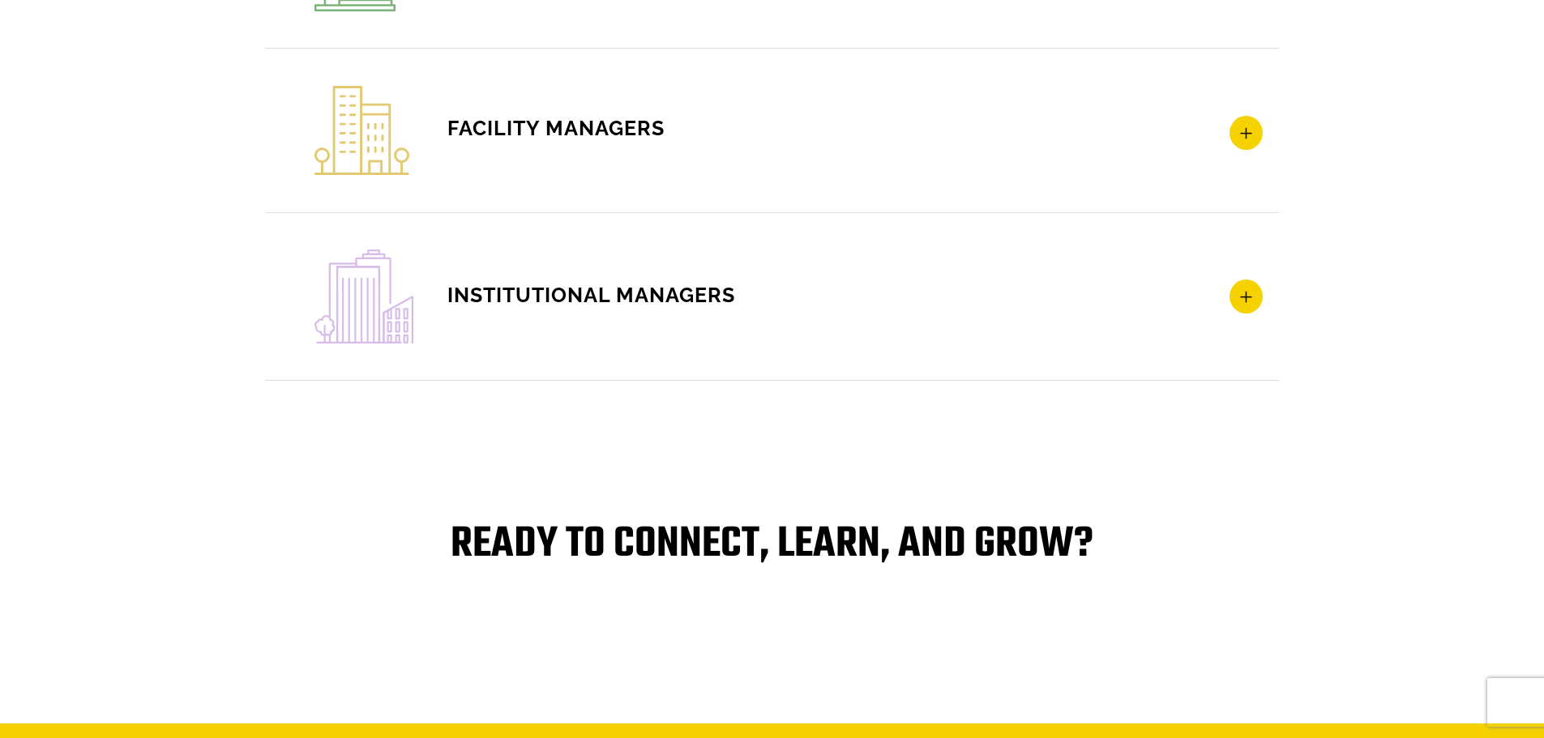
scroll to position [3395, 0]
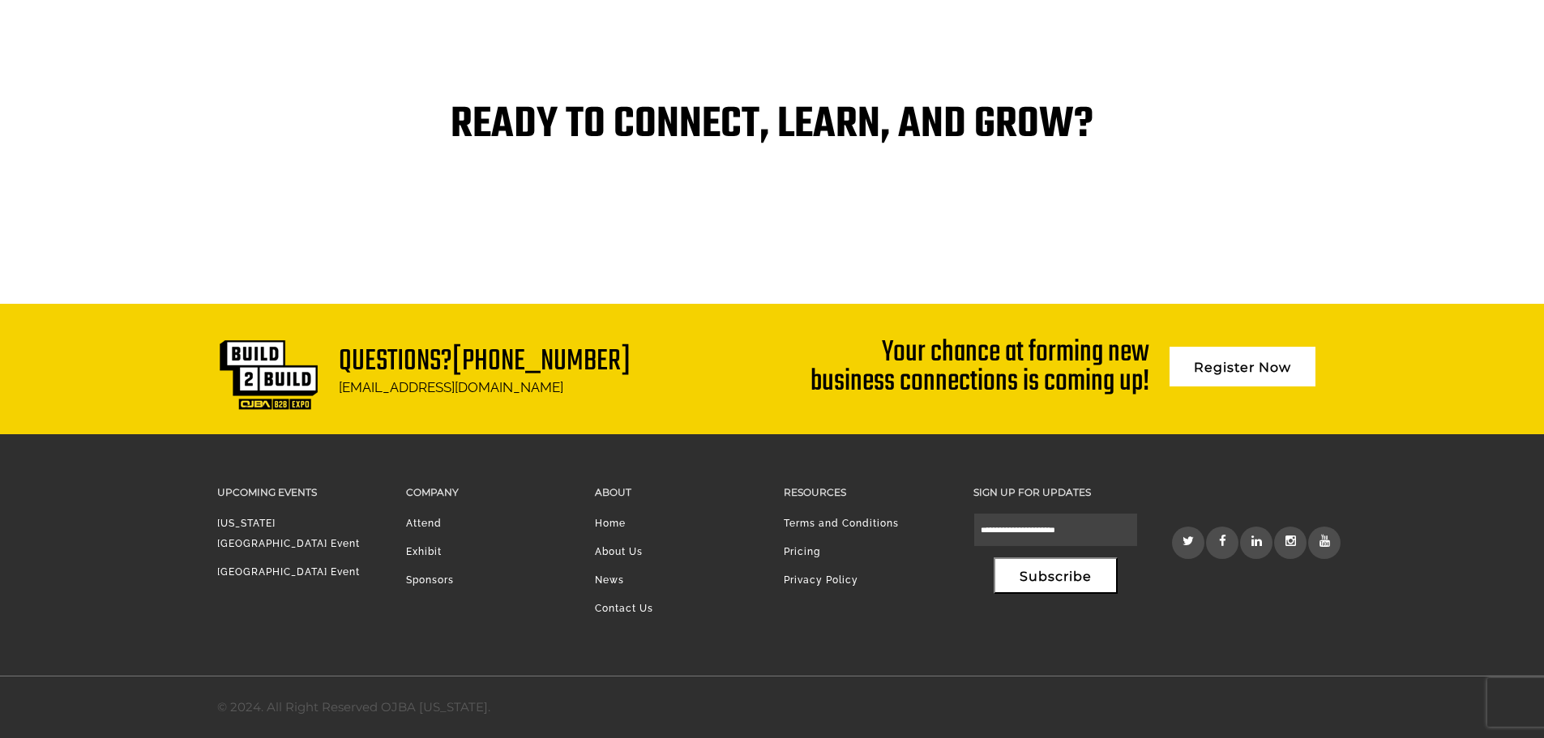
click at [428, 554] on link "Exhibit" at bounding box center [424, 551] width 36 height 11
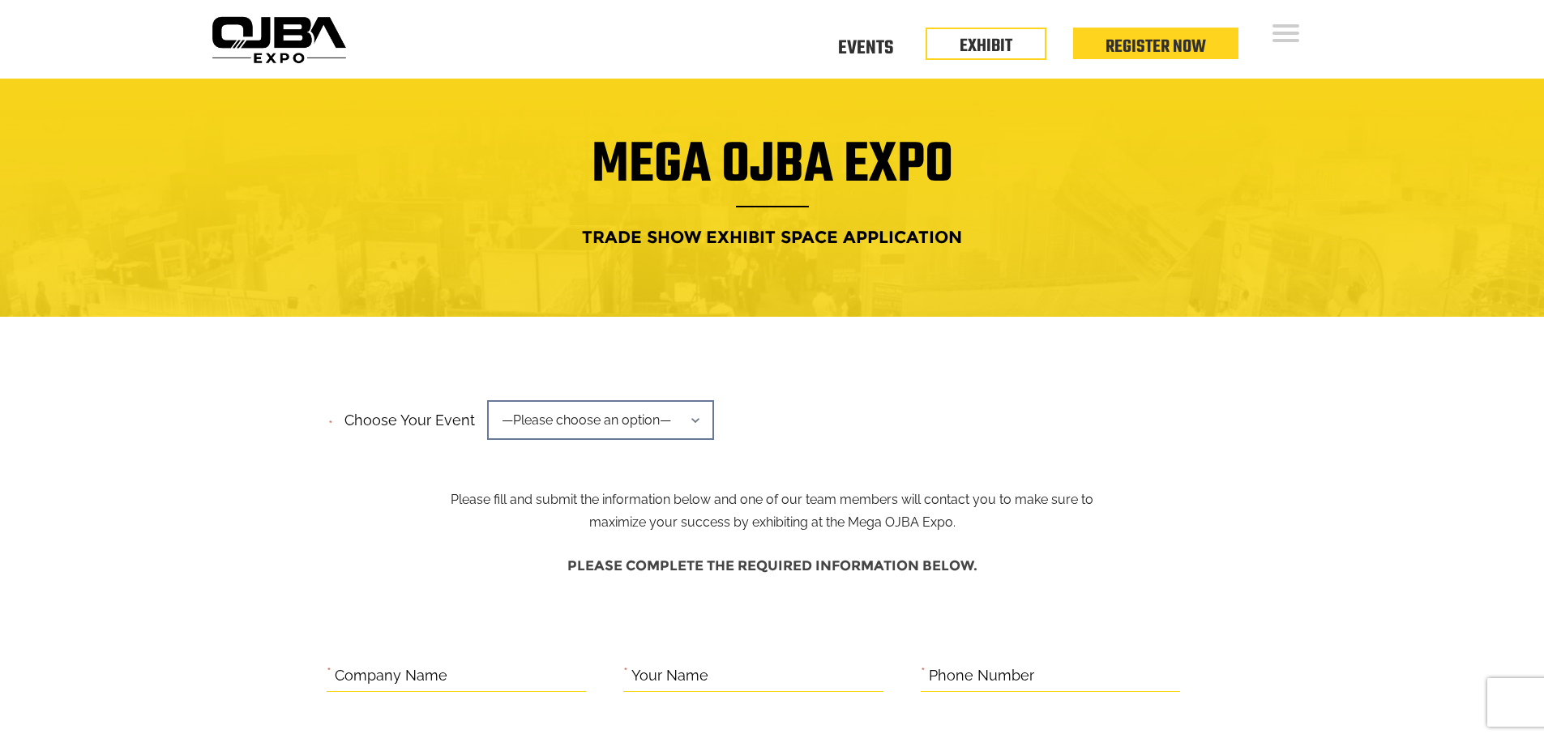
click at [618, 425] on span "—Please choose an option—" at bounding box center [600, 420] width 227 height 40
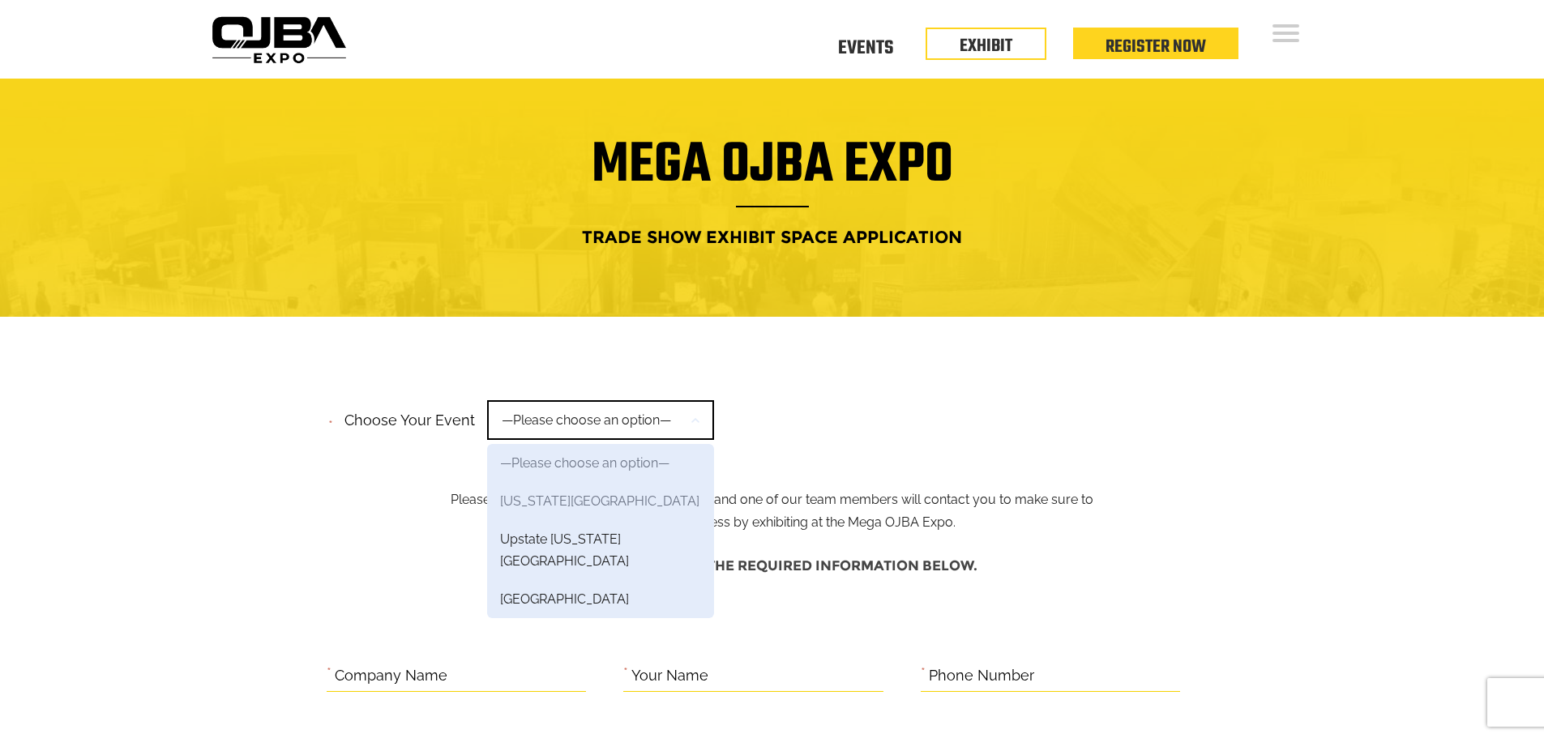
click at [618, 514] on link "[US_STATE][GEOGRAPHIC_DATA]" at bounding box center [600, 501] width 227 height 38
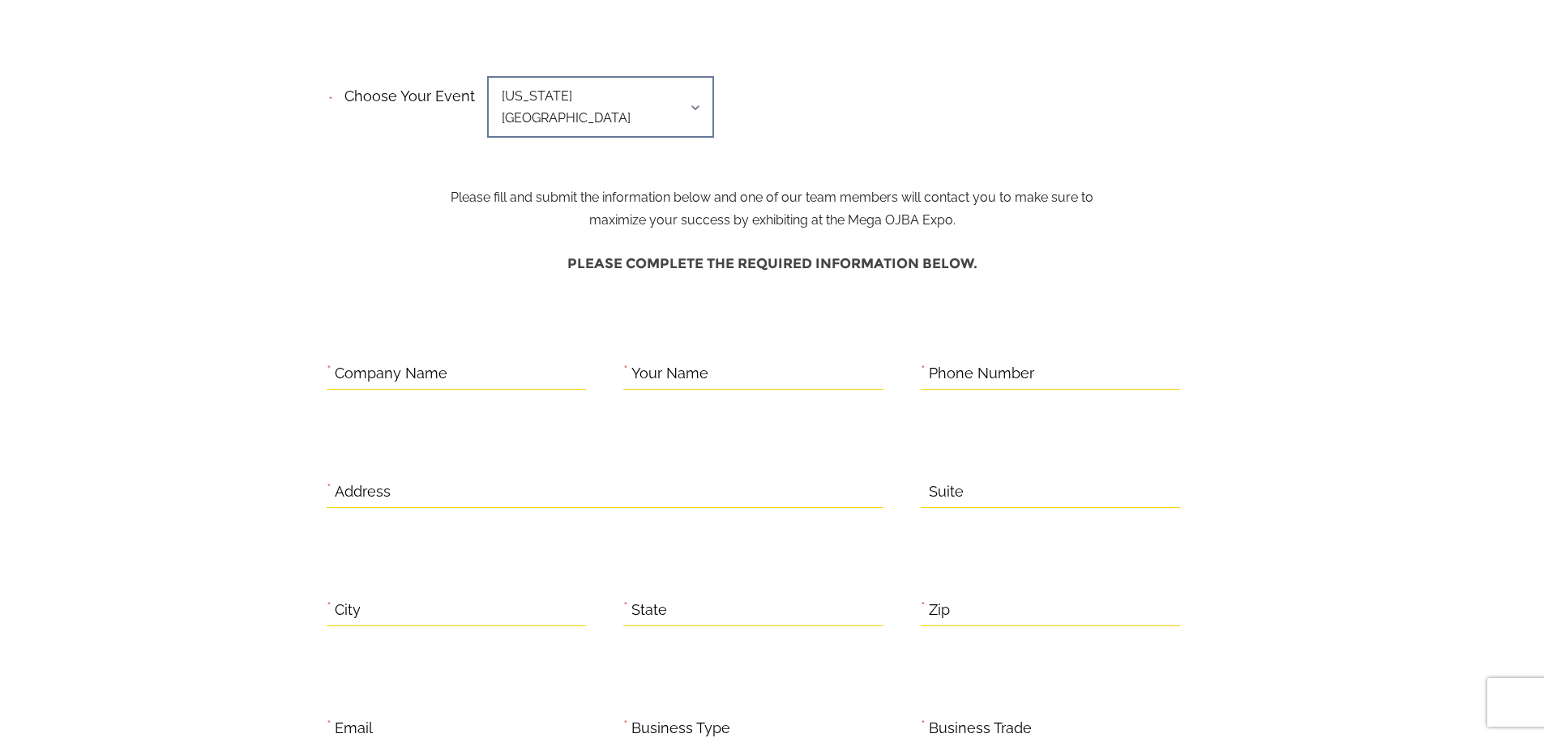
click at [409, 361] on label "Company Name" at bounding box center [391, 373] width 113 height 25
click at [409, 358] on input "Company Name" at bounding box center [457, 374] width 260 height 32
type input "**********"
click at [726, 358] on input "Your Name" at bounding box center [753, 374] width 260 height 32
type input "**********"
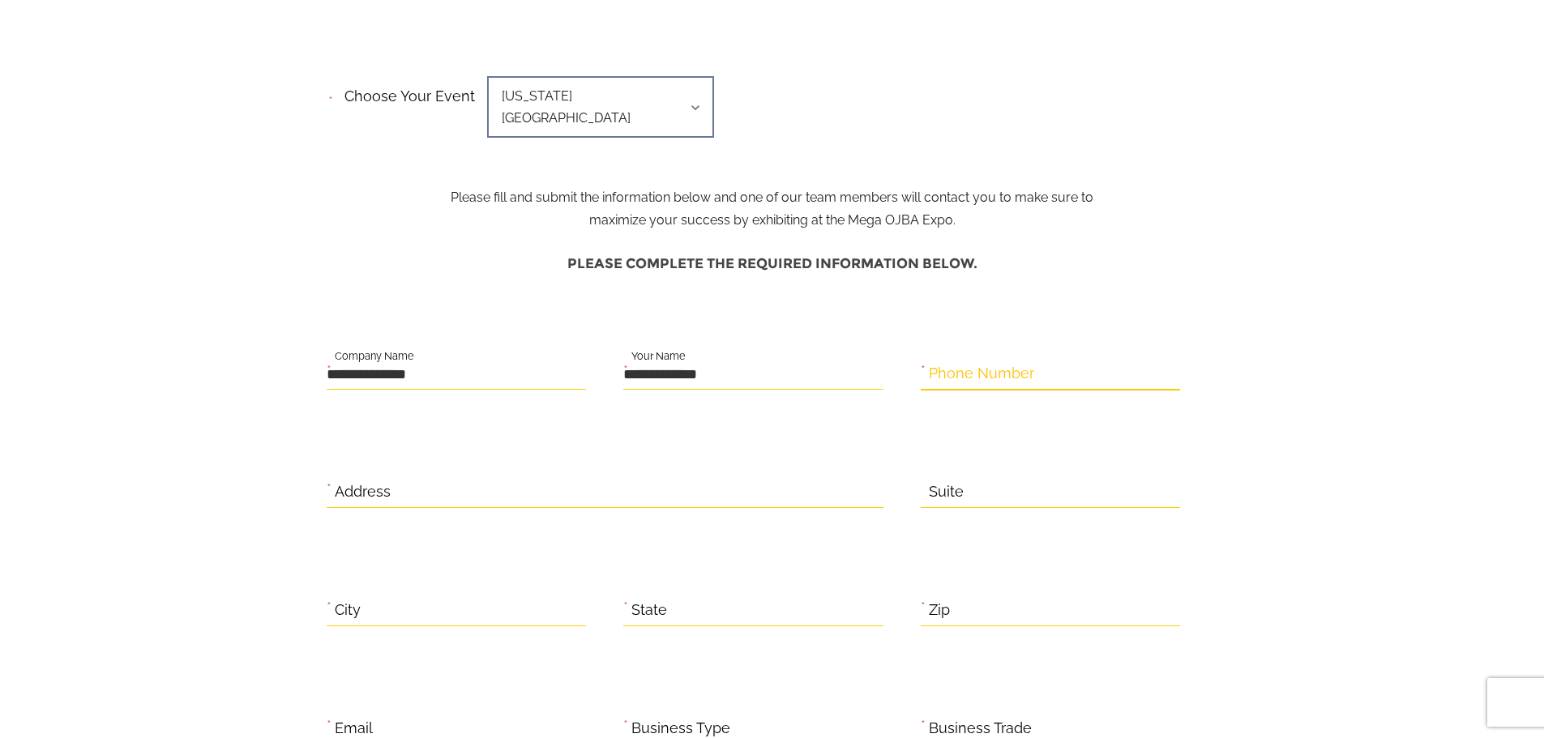
type input "**********"
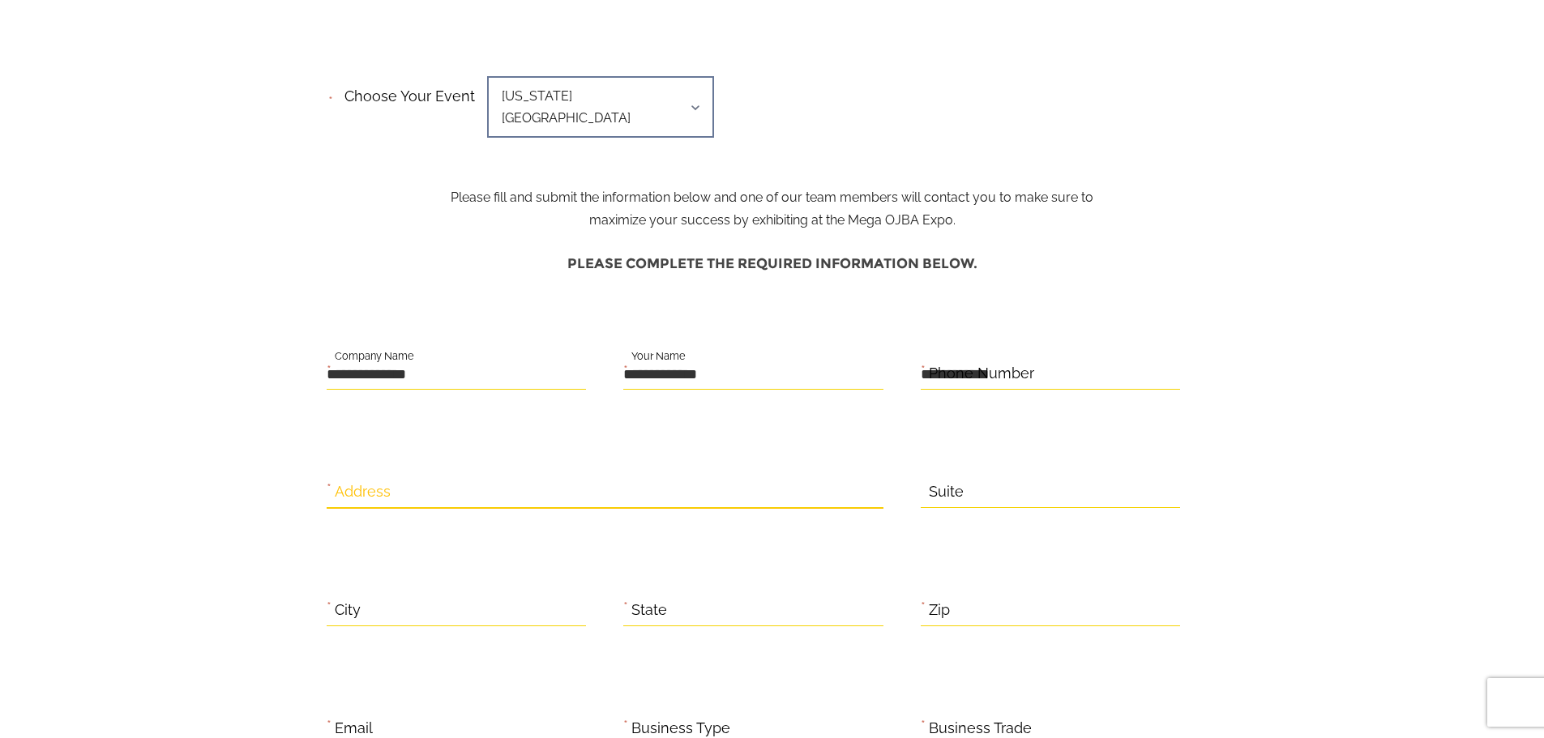
type input "**********"
type input "**"
type input "*****"
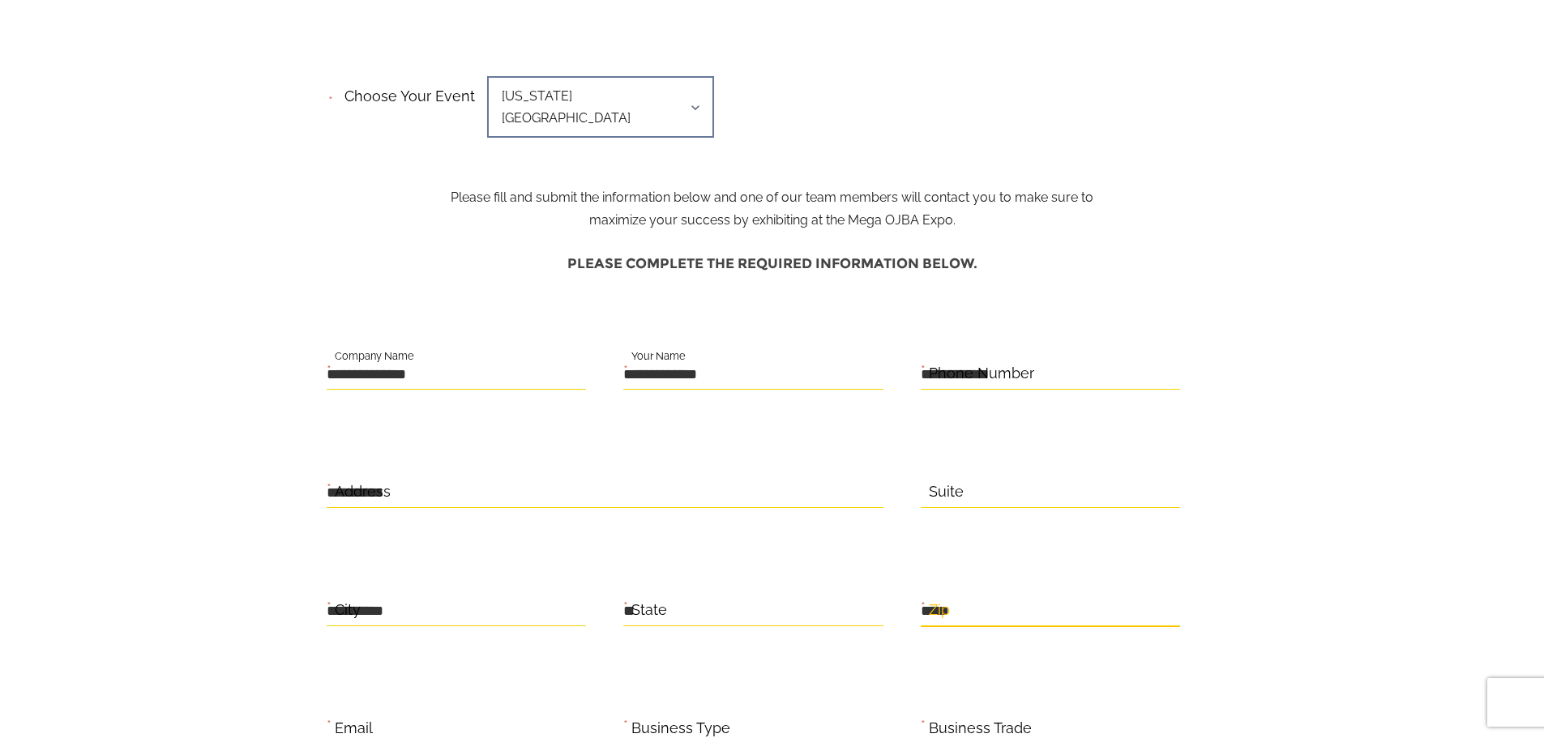
type input "**********"
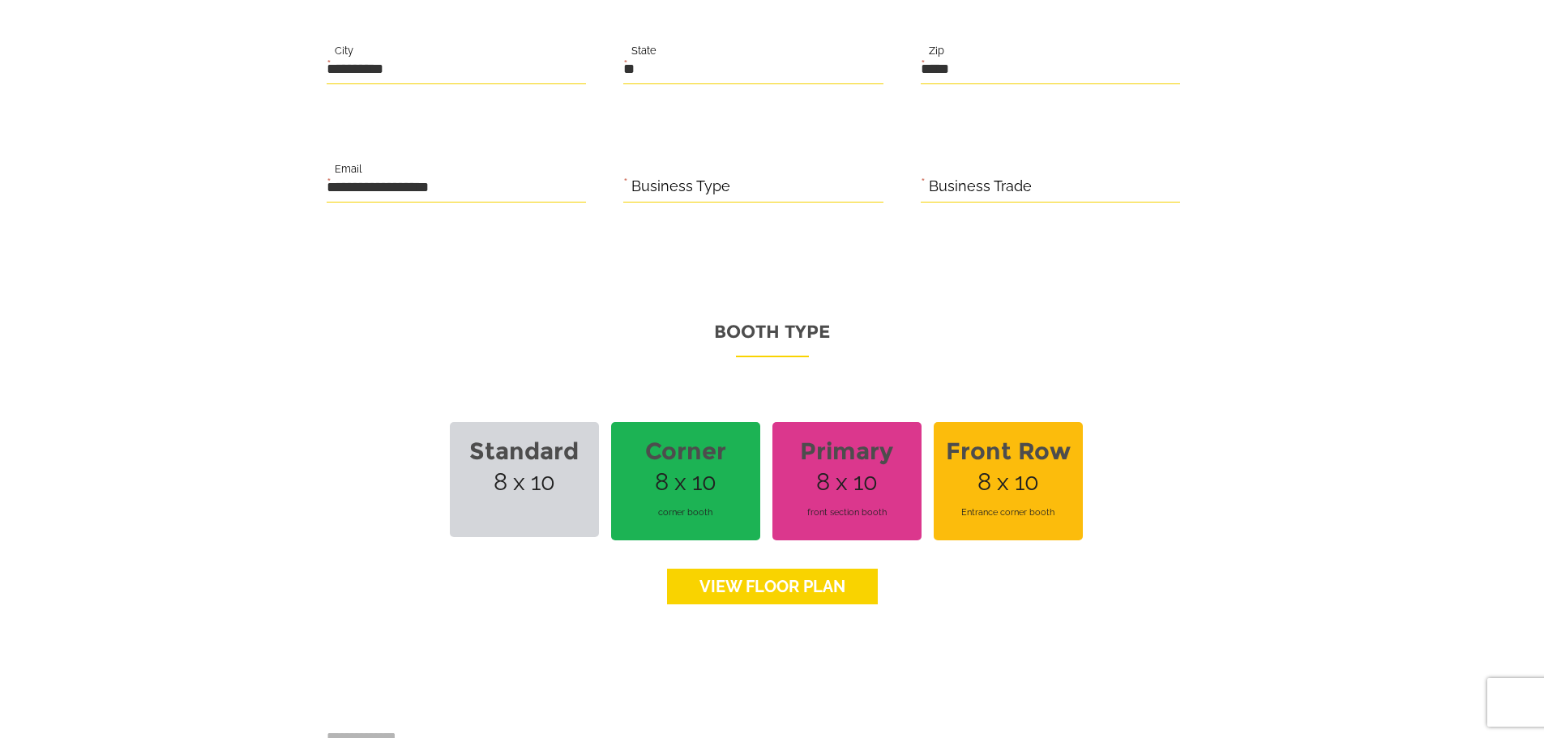
scroll to position [892, 0]
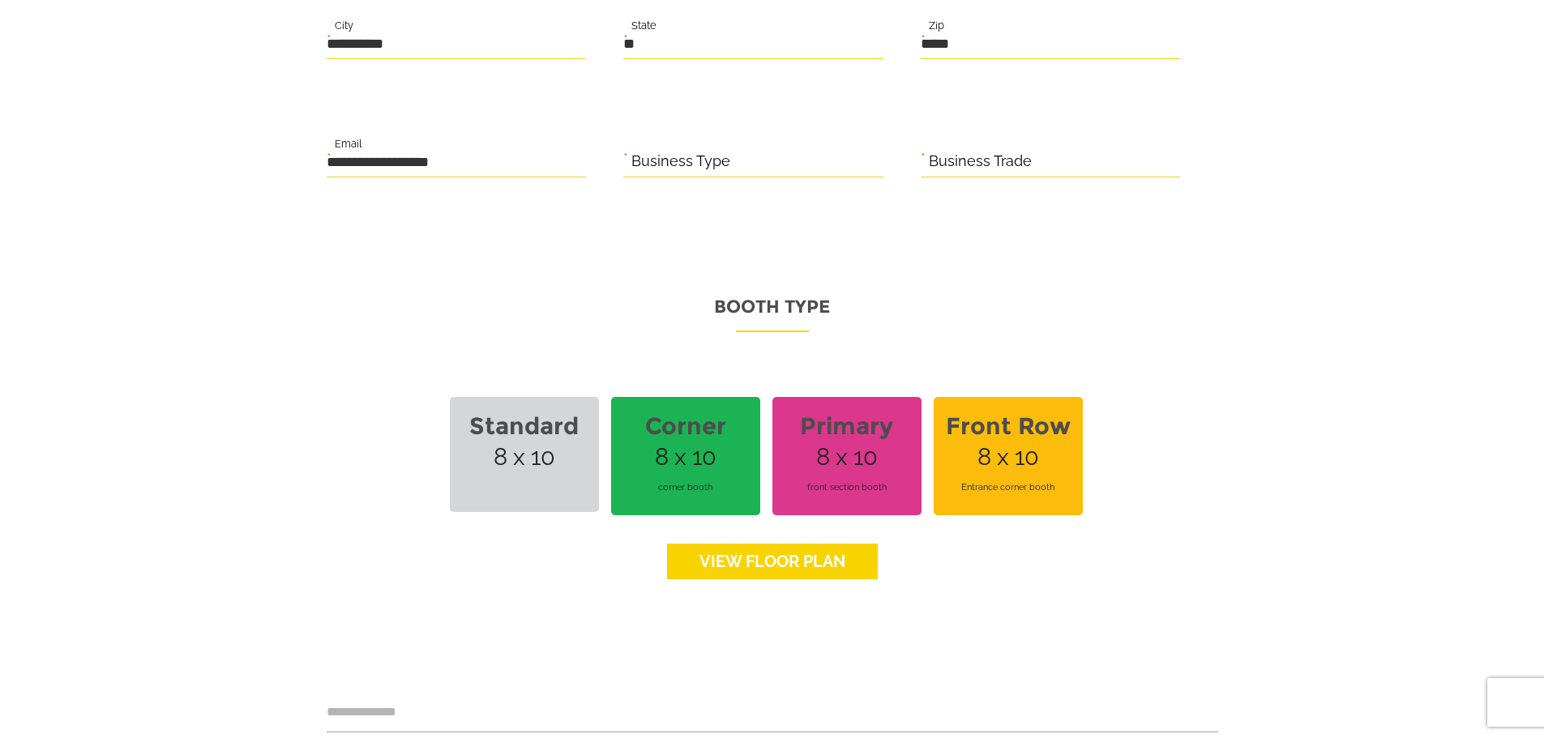
click at [558, 415] on strong "Standard" at bounding box center [525, 426] width 130 height 47
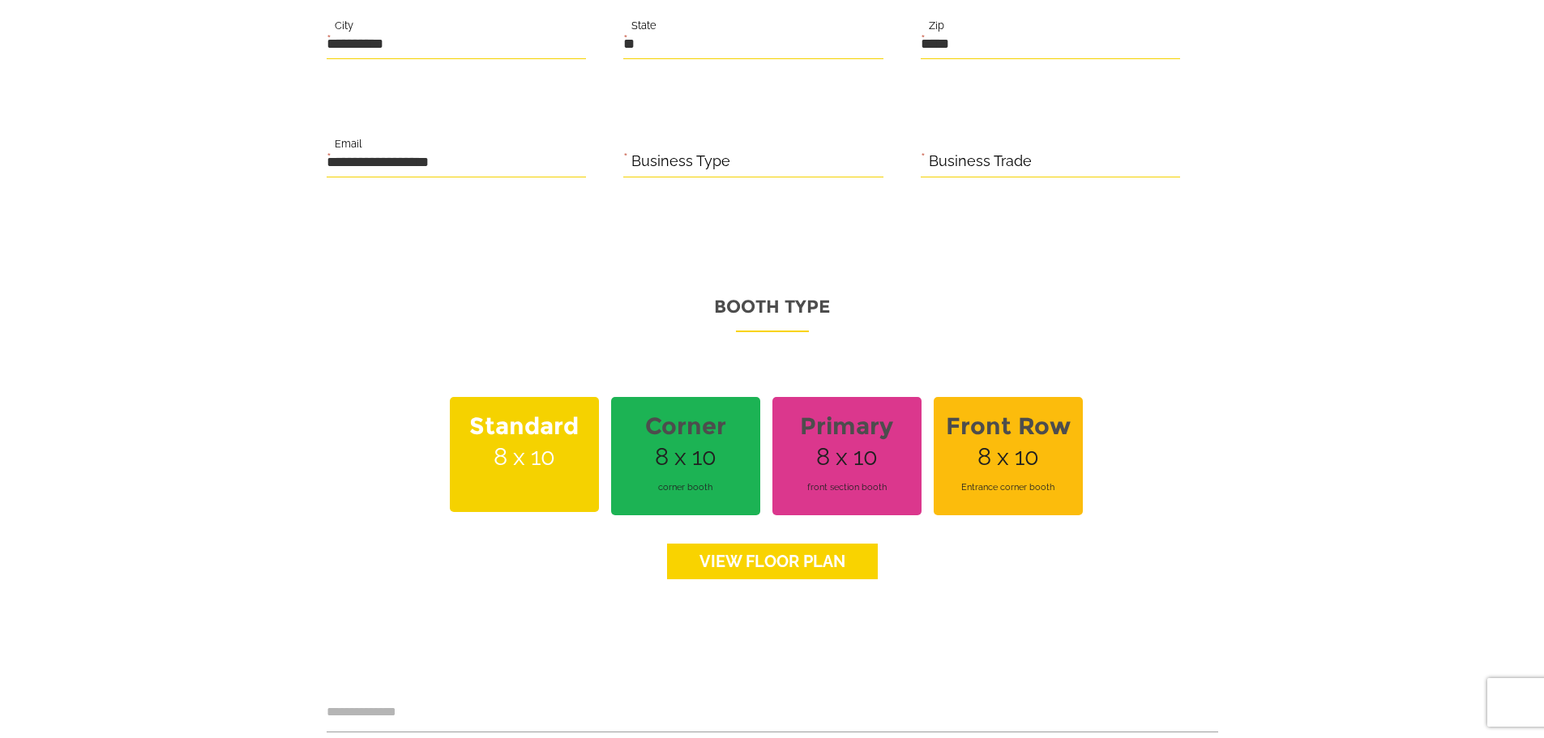
click at [761, 548] on link "View floor Plan" at bounding box center [772, 562] width 211 height 36
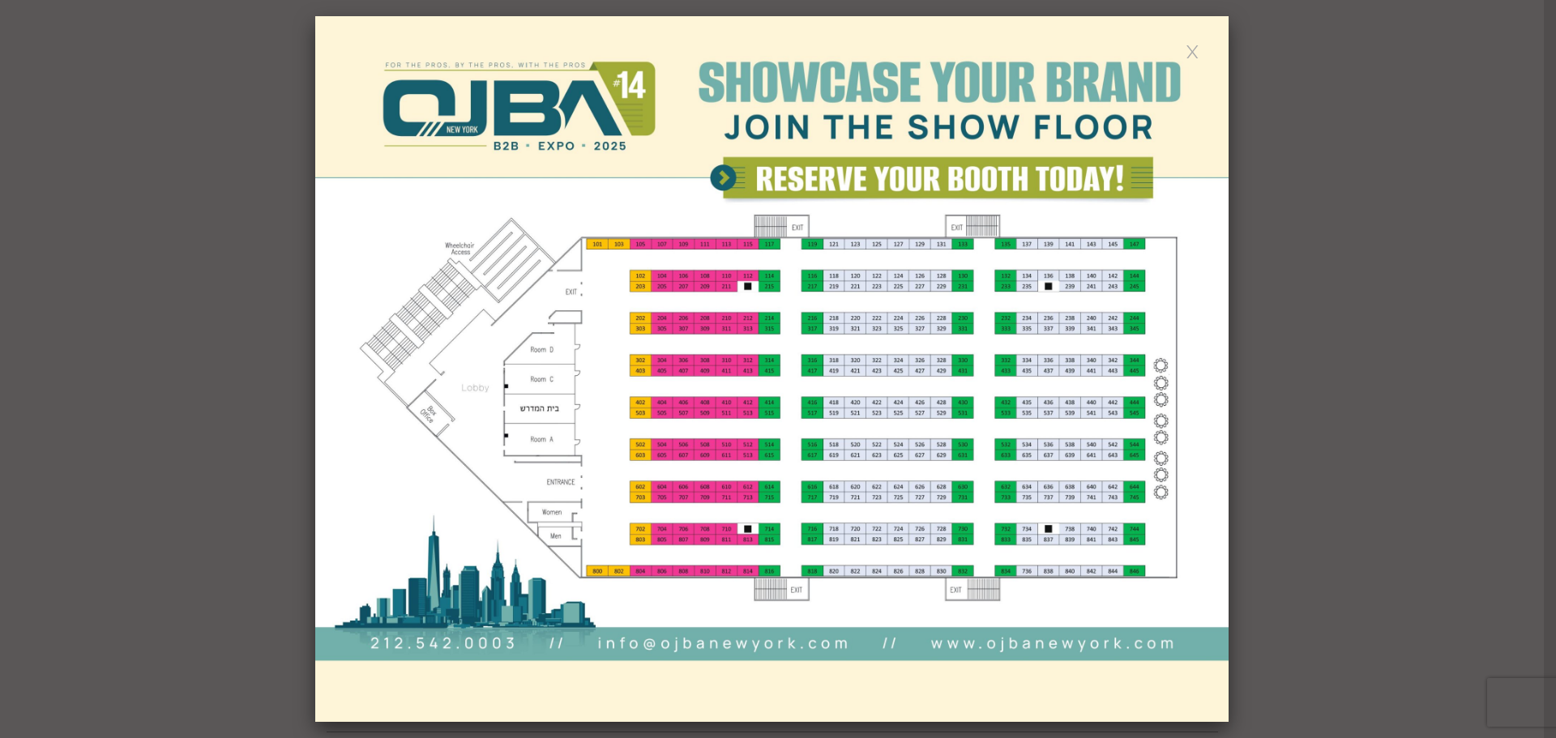
click at [1189, 52] on link at bounding box center [1193, 51] width 14 height 14
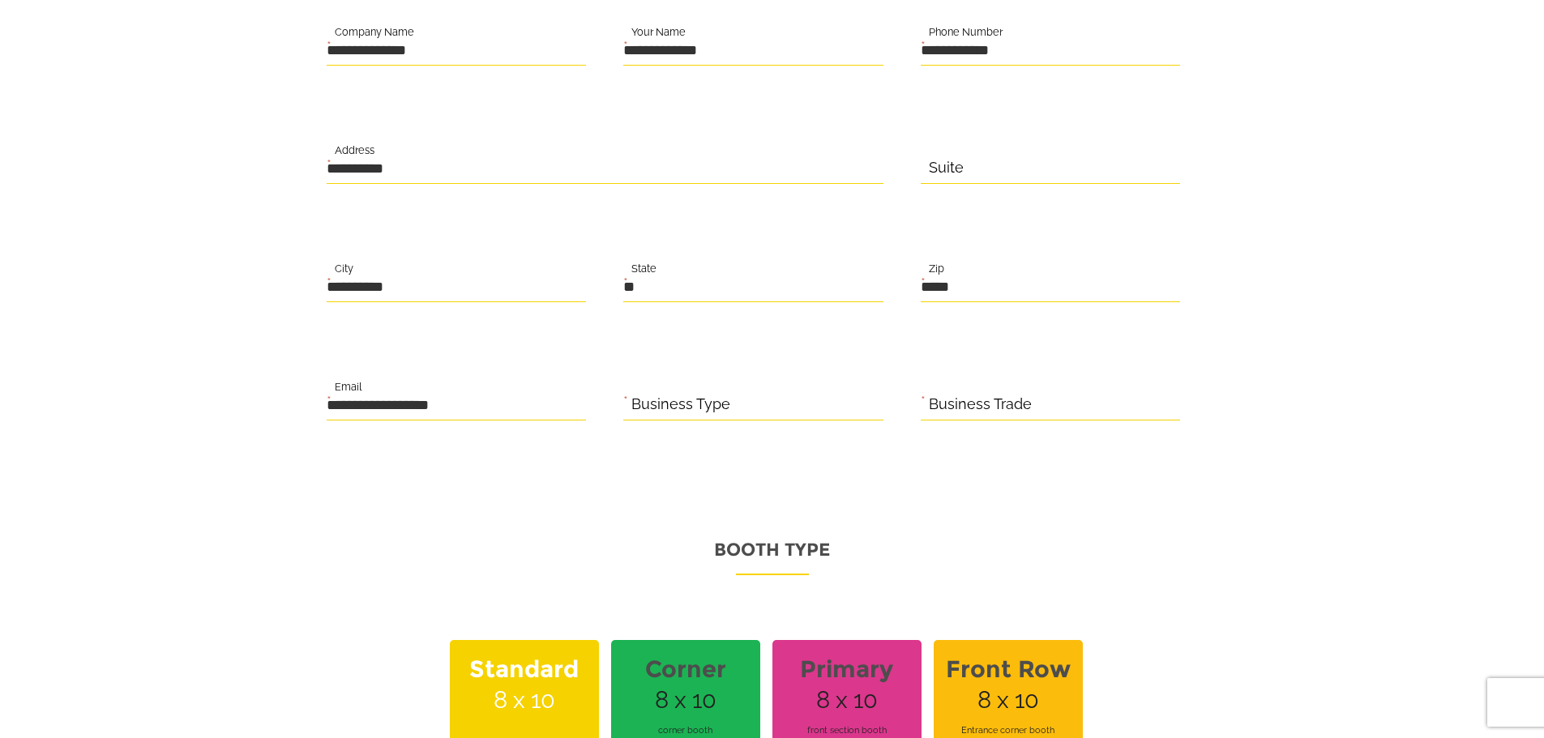
scroll to position [405, 0]
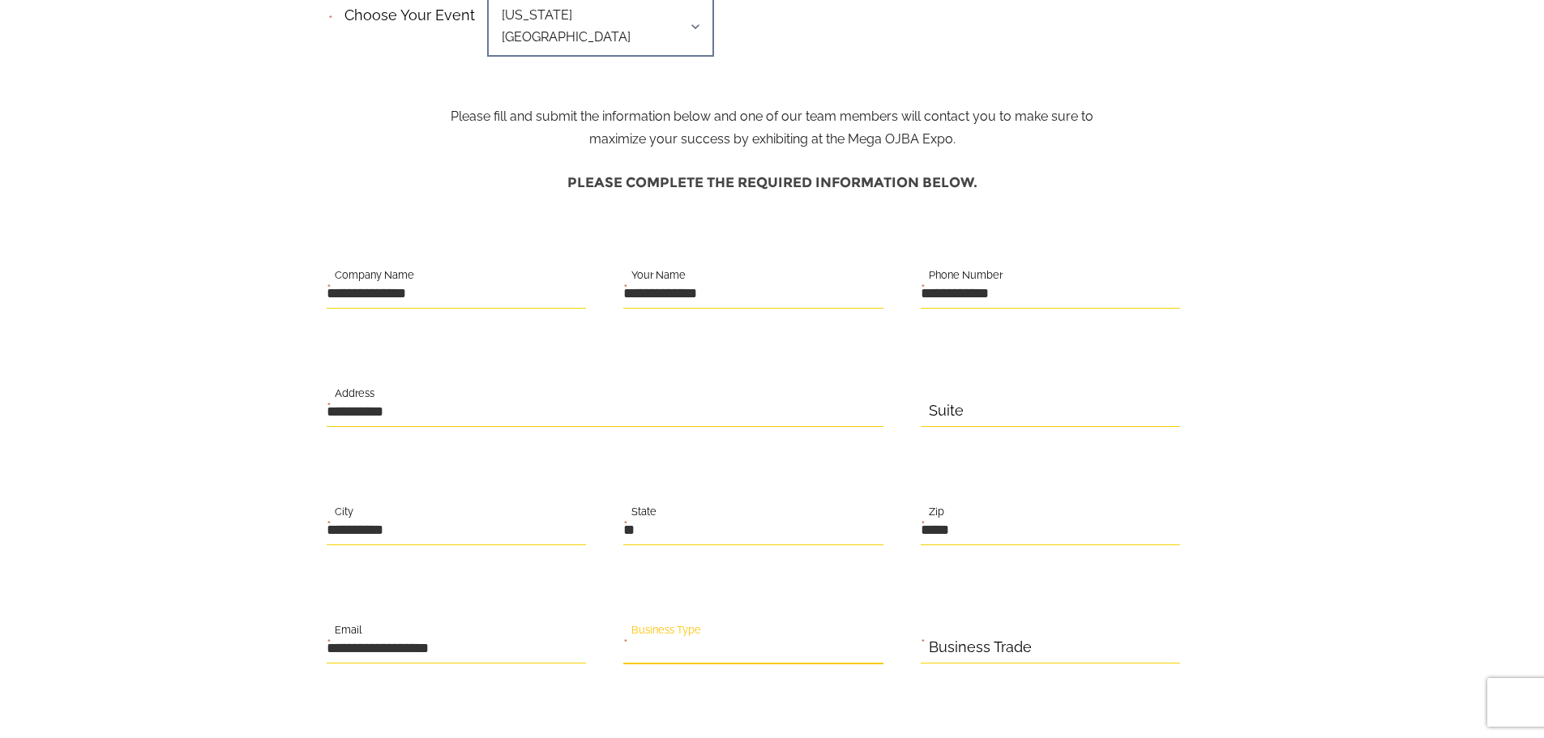
click at [770, 632] on input "Business Type" at bounding box center [753, 648] width 260 height 32
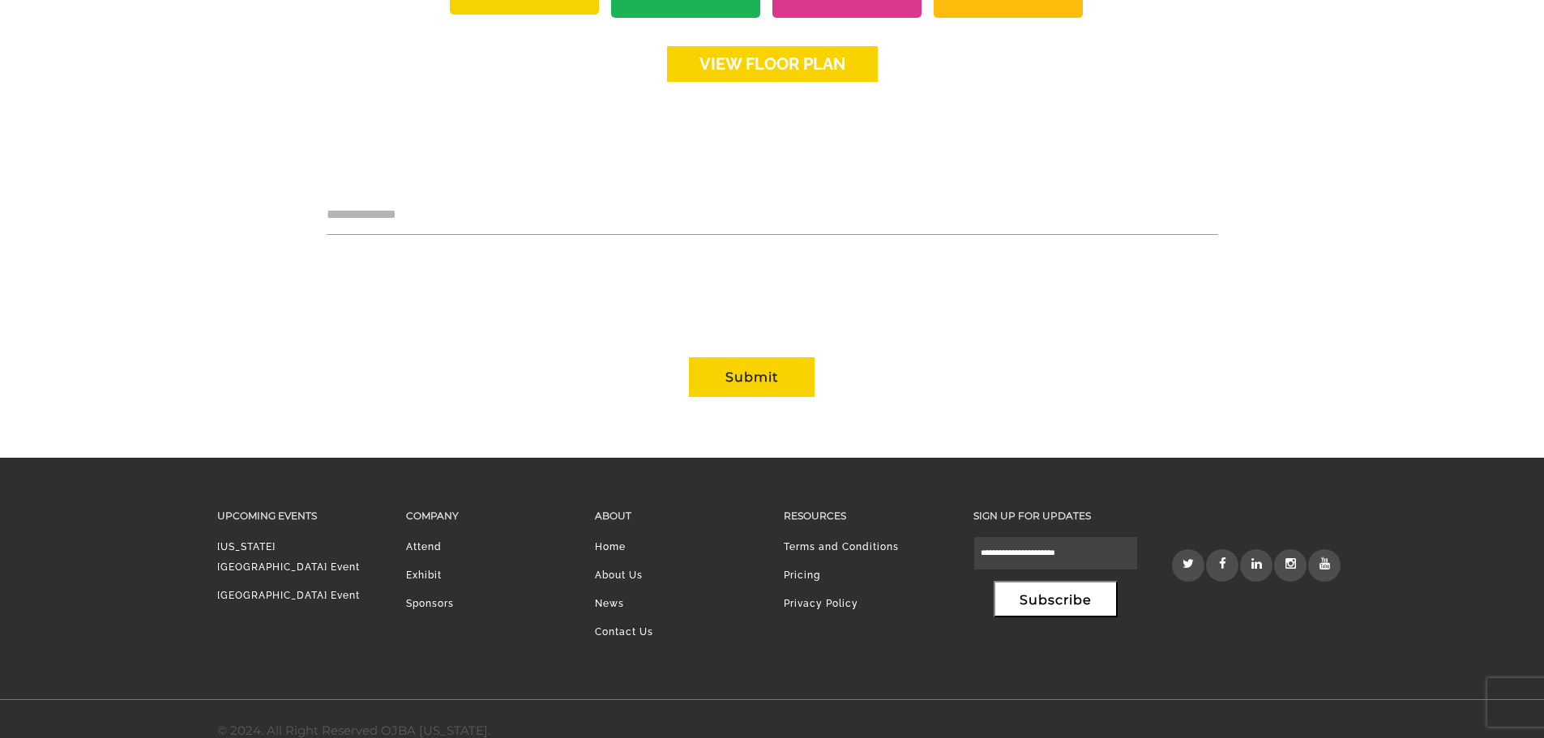
scroll to position [1390, 0]
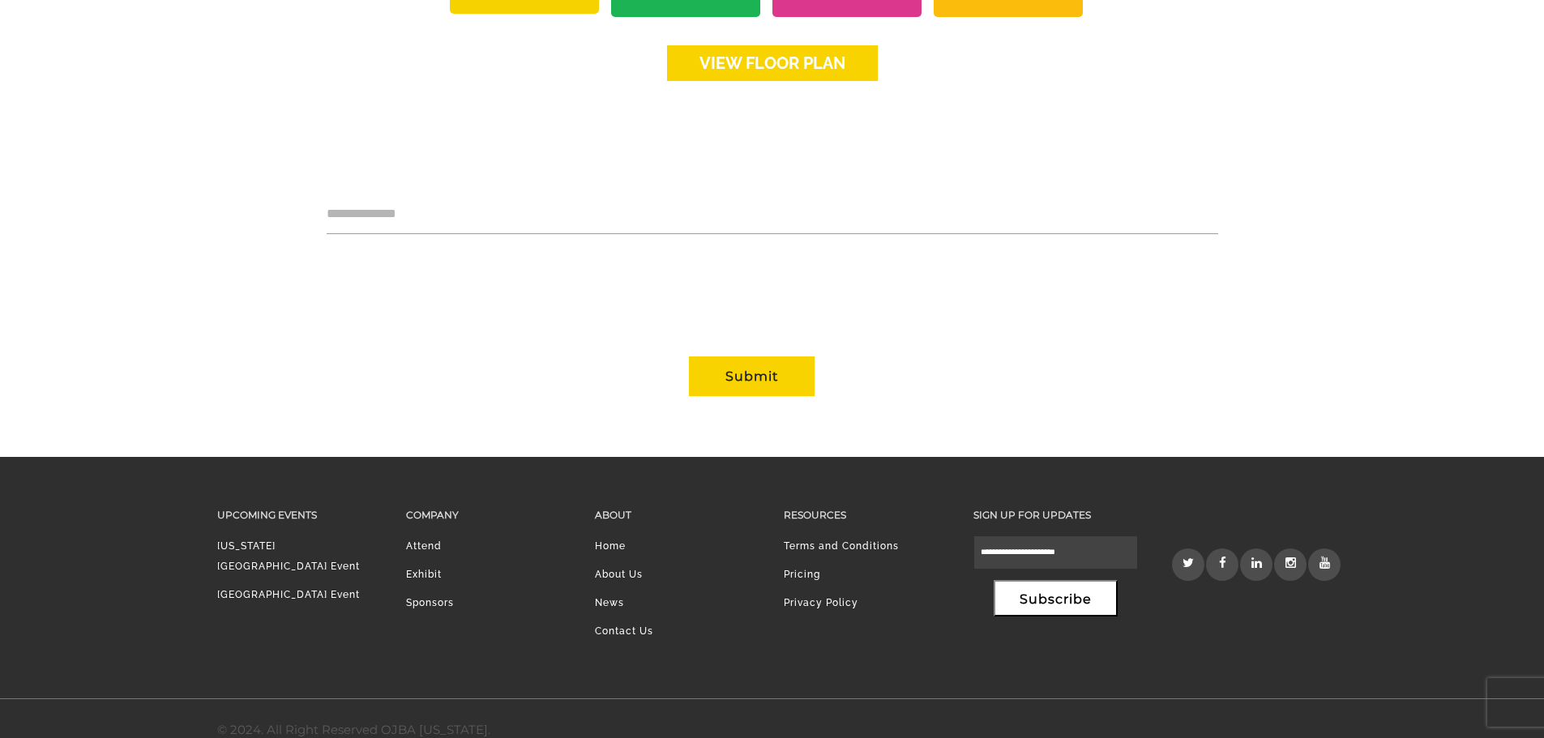
click at [810, 569] on link "Pricing" at bounding box center [802, 574] width 36 height 11
